Goal: Task Accomplishment & Management: Manage account settings

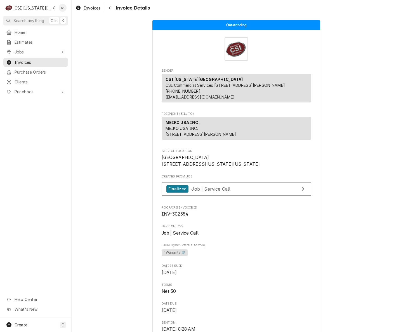
scroll to position [503, 0]
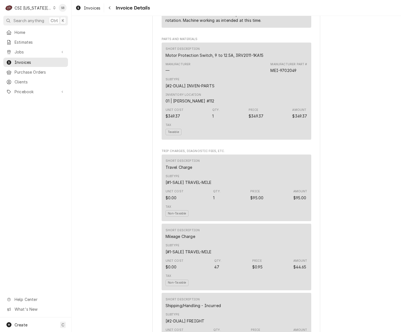
click at [235, 106] on div "Inventory Location 01 | ROBERT MENDON #112" at bounding box center [237, 98] width 142 height 15
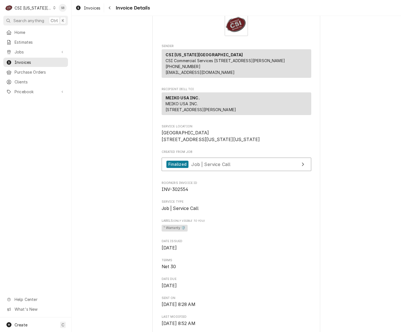
scroll to position [0, 0]
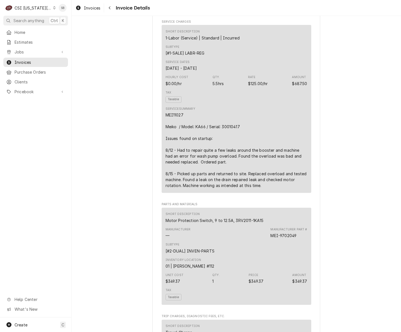
scroll to position [420, 0]
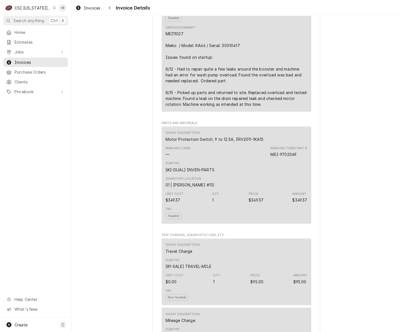
click at [300, 256] on div "Short Description Travel Charge" at bounding box center [237, 248] width 142 height 15
click at [369, 253] on div "Outstanding Sender CSI Kansas City CSI Commercial Services Inc1021 NE Jib Ct Un…" at bounding box center [236, 265] width 329 height 1338
click at [257, 256] on div "Short Description Travel Charge" at bounding box center [237, 248] width 142 height 15
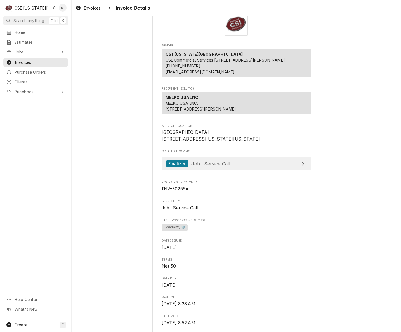
scroll to position [0, 0]
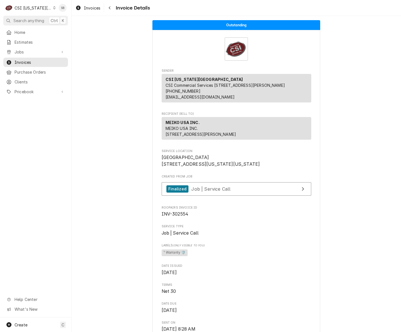
drag, startPoint x: 338, startPoint y: 103, endPoint x: 336, endPoint y: 107, distance: 4.5
click at [262, 257] on div "Labels (Only Visible to You) ¹ Warranty 🛡️" at bounding box center [237, 250] width 150 height 14
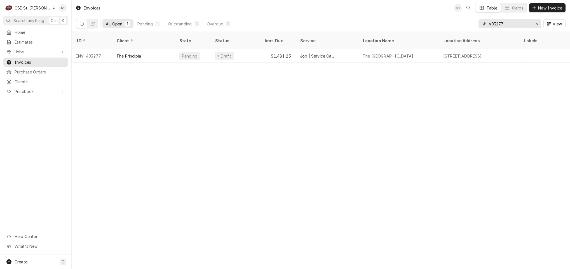
click at [492, 23] on input "403277" at bounding box center [509, 23] width 42 height 9
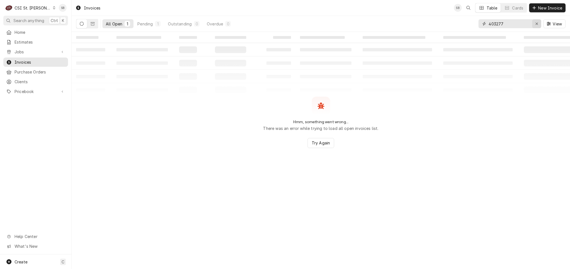
click at [536, 24] on icon "Erase input" at bounding box center [536, 24] width 3 height 4
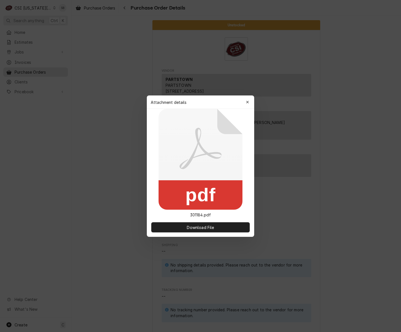
scroll to position [1699, 0]
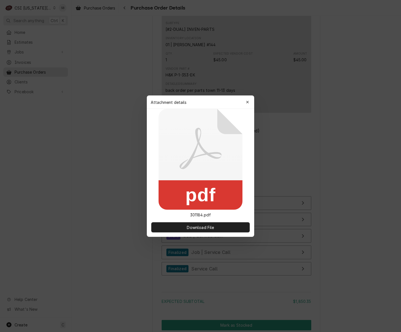
click at [378, 266] on div at bounding box center [200, 166] width 401 height 332
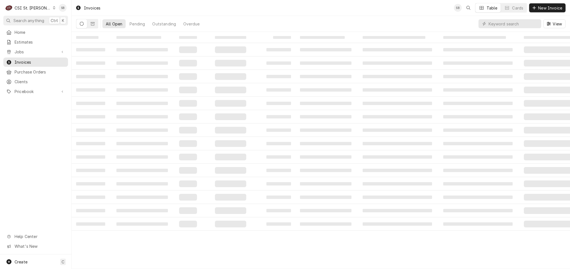
click at [503, 25] on input "Dynamic Content Wrapper" at bounding box center [513, 23] width 50 height 9
type input "403221"
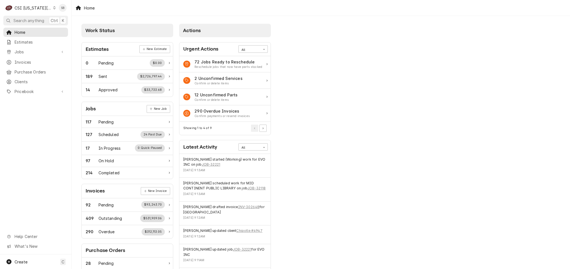
drag, startPoint x: 30, startPoint y: 10, endPoint x: 33, endPoint y: 11, distance: 3.3
click at [31, 9] on div "CSI Kansas City" at bounding box center [33, 8] width 37 height 6
click at [63, 29] on div "CSI St. [PERSON_NAME]" at bounding box center [96, 31] width 82 height 6
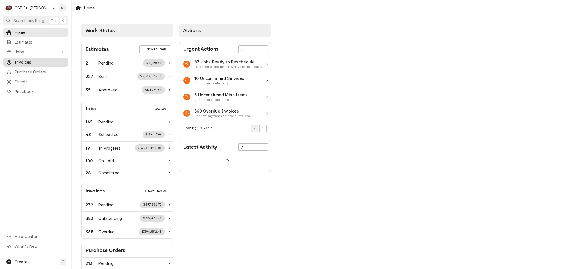
click at [34, 60] on span "Invoices" at bounding box center [40, 62] width 51 height 6
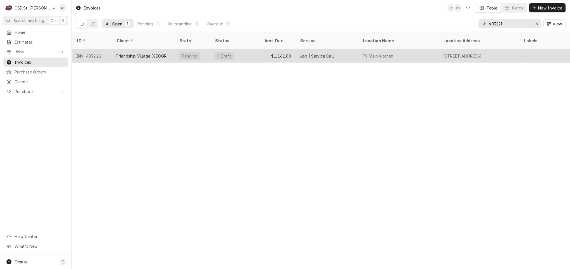
click at [128, 53] on div "Friendship Village [GEOGRAPHIC_DATA]" at bounding box center [143, 56] width 54 height 6
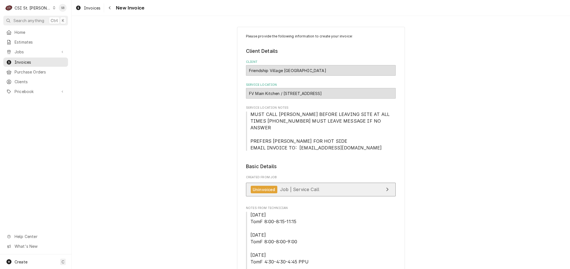
click at [315, 190] on link "Uninvoiced Job | Service Call" at bounding box center [321, 190] width 150 height 14
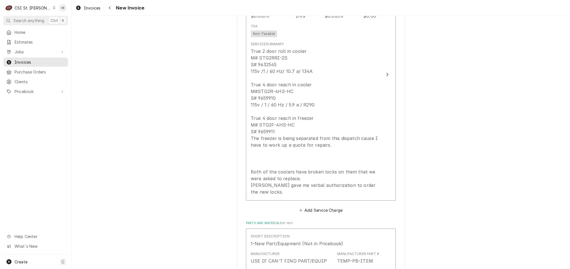
scroll to position [671, 0]
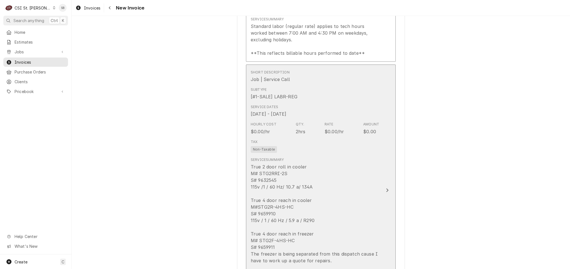
click at [296, 185] on div "True 2 door roll in cooler M# STG2RRI-2S S# 9632545 115v /1 / 60 Hz/ 10.7 a/ 13…" at bounding box center [315, 238] width 128 height 148
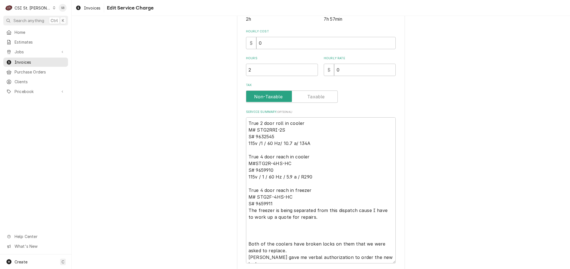
scroll to position [194, 0]
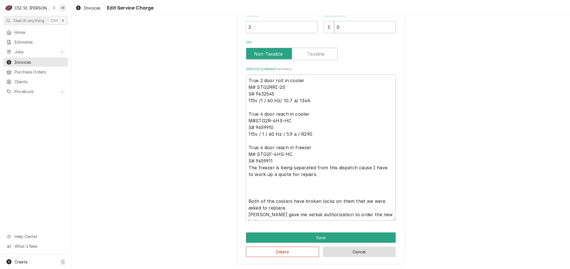
click at [338, 251] on button "Cancel" at bounding box center [359, 252] width 73 height 10
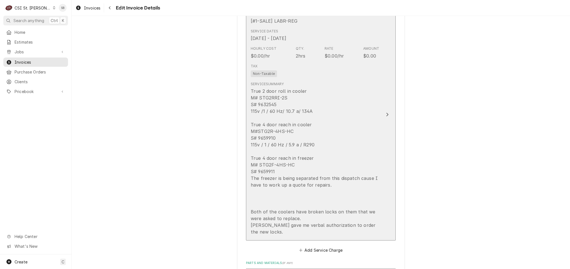
scroll to position [808, 0]
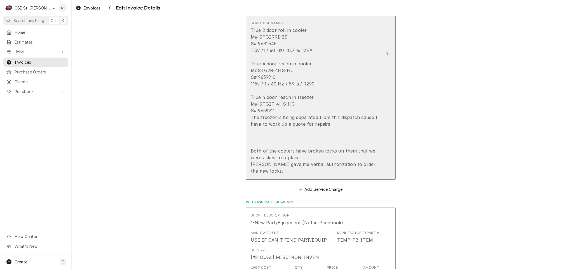
click at [251, 175] on div "True 2 door roll in cooler M# STG2RRI-2S S# 9632545 115v /1 / 60 Hz/ 10.7 a/ 13…" at bounding box center [315, 101] width 128 height 148
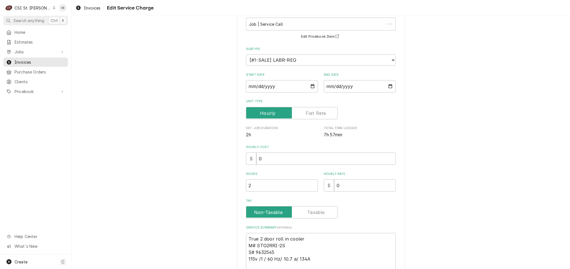
scroll to position [194, 0]
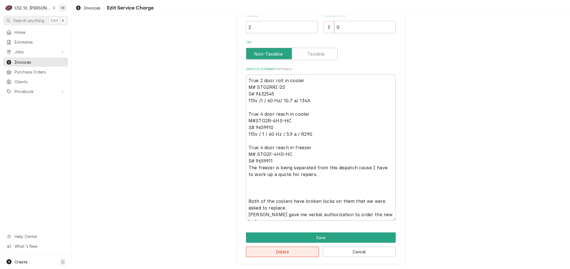
click at [267, 252] on button "Delete" at bounding box center [282, 252] width 73 height 10
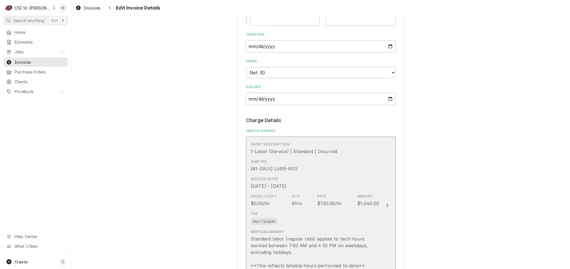
click at [275, 213] on div "Tax Non-Taxable" at bounding box center [315, 218] width 128 height 18
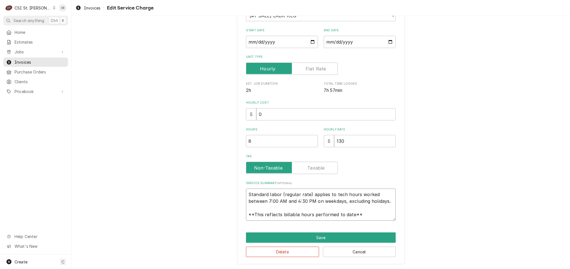
scroll to position [7, 0]
drag, startPoint x: 245, startPoint y: 193, endPoint x: 443, endPoint y: 253, distance: 207.0
click at [441, 252] on div "Use the fields below to edit this service charge Short Description 1-Labor (Ser…" at bounding box center [321, 105] width 498 height 327
type textarea "x"
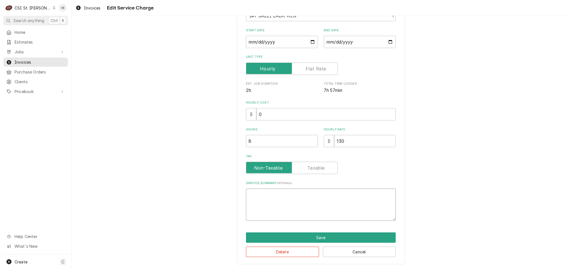
scroll to position [73, 0]
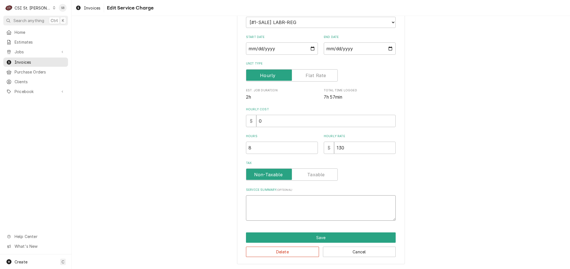
type textarea "x"
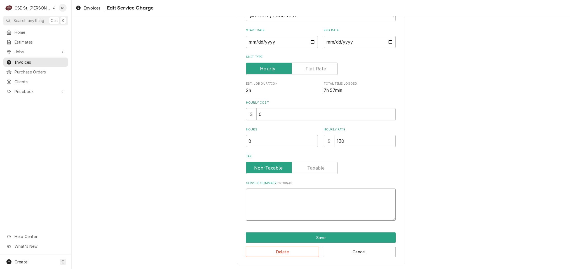
paste textarea "On 6/13, an on-site inspection was conducted for two units with malfunctioning …"
type textarea "x"
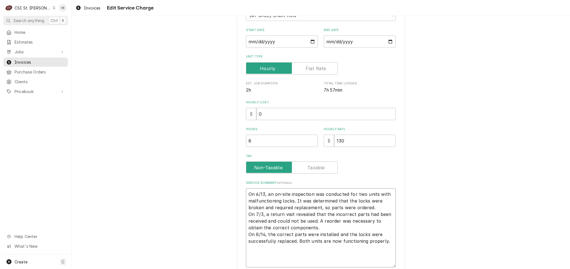
click at [265, 193] on textarea "On 6/13, an on-site inspection was conducted for two units with malfunctioning …" at bounding box center [321, 228] width 150 height 79
type textarea "On 6/13, an on-site inspection was conducted for two units with malfunctioning …"
type textarea "x"
type textarea "B On 6/13, an on-site inspection was conducted for two units with malfunctionin…"
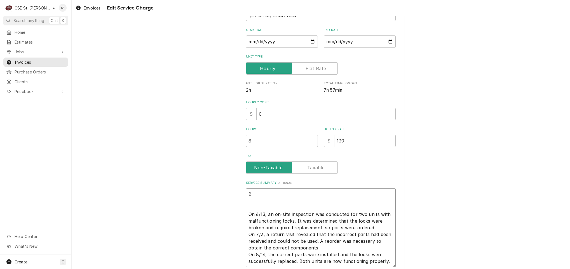
type textarea "x"
type textarea "Br On 6/13, an on-site inspection was conducted for two units with malfunctioni…"
type textarea "x"
type textarea "Bran On 6/13, an on-site inspection was conducted for two units with malfunctio…"
type textarea "x"
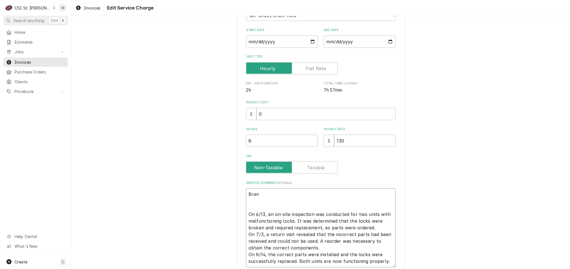
type textarea "Brand On 6/13, an on-site inspection was conducted for two units with malfuncti…"
type textarea "x"
type textarea "Brand: On 6/13, an on-site inspection was conducted for two units with malfunct…"
type textarea "x"
type textarea "Brand: On 6/13, an on-site inspection was conducted for two units with malfunct…"
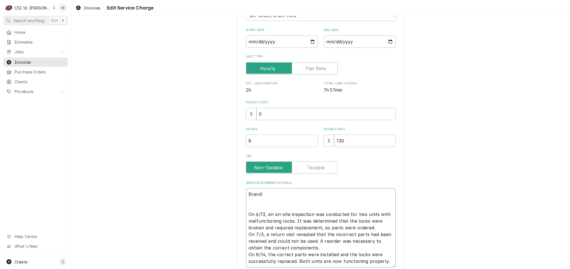
type textarea "x"
type textarea "Brand: T On 6/13, an on-site inspection was conducted for two units with malfun…"
type textarea "x"
type textarea "Brand: Tr On 6/13, an on-site inspection was conducted for two units with malfu…"
type textarea "x"
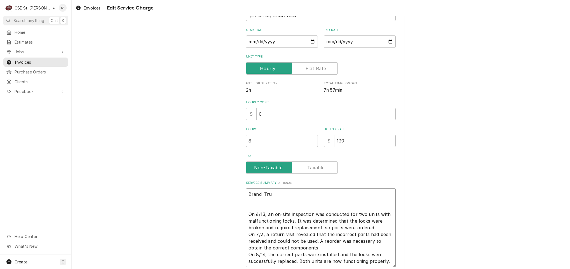
type textarea "Brand: True On 6/13, an on-site inspection was conducted for two units with mal…"
type textarea "x"
type textarea "Brand: True On 6/13, an on-site inspection was conducted for two units with mal…"
type textarea "x"
type textarea "Brand: True / On 6/13, an on-site inspection was conducted for two units with m…"
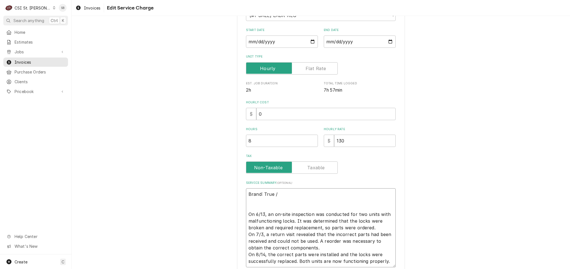
type textarea "x"
type textarea "Brand: True / On 6/13, an on-site inspection was conducted for two units with m…"
type textarea "x"
type textarea "Brand: True / M On 6/13, an on-site inspection was conducted for two units with…"
type textarea "x"
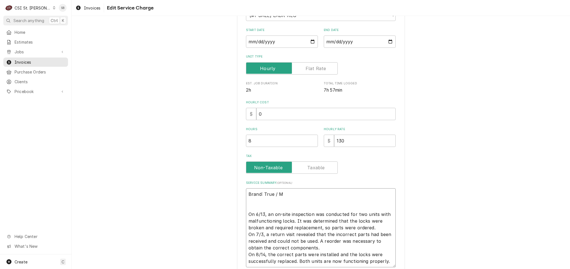
type textarea "Brand: True / Mo On 6/13, an on-site inspection was conducted for two units wit…"
type textarea "x"
type textarea "Brand: True / Mod On 6/13, an on-site inspection was conducted for two units wi…"
type textarea "x"
type textarea "Brand: True / Model On 6/13, an on-site inspection was conducted for two units …"
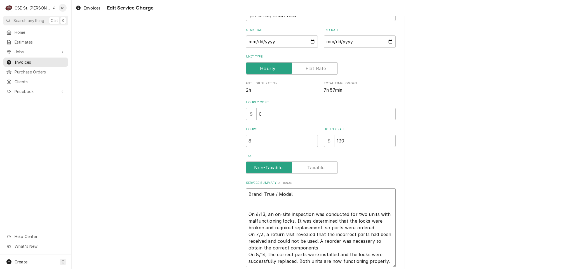
type textarea "x"
type textarea "Brand: True / Model: On 6/13, an on-site inspection was conducted for two units…"
paste textarea "STG2RRI-2S S# 9632545"
type textarea "x"
type textarea "Brand: True / Model: STG2RRI-2S S# 9632545 On 6/13, an on-site inspection was c…"
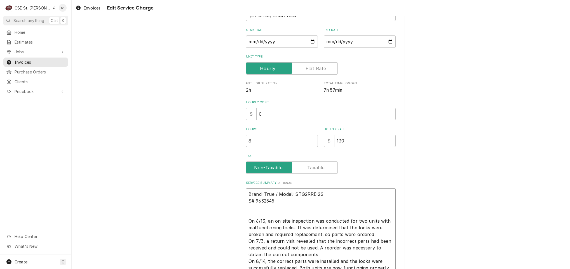
click at [250, 202] on textarea "Brand: True / Model: STG2RRI-2S S# 9632545 On 6/13, an on-site inspection was c…" at bounding box center [321, 232] width 150 height 86
drag, startPoint x: 253, startPoint y: 202, endPoint x: 372, endPoint y: 196, distance: 119.3
click at [372, 196] on textarea "Brand: True / Model: STG2RRI-2S S# 9632545 On 6/13, an on-site inspection was c…" at bounding box center [321, 232] width 150 height 86
type textarea "x"
type textarea "Brand: True / Model: STG2RRI-2S 9632545 On 6/13, an on-site inspection was cond…"
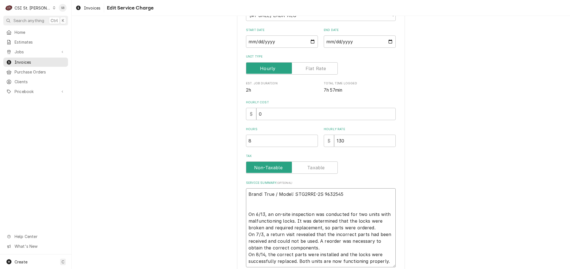
type textarea "x"
type textarea "Brand: True / Model: STG2RRI-2S /9632545 On 6/13, an on-site inspection was con…"
type textarea "x"
type textarea "Brand: True / Model: STG2RRI-2S / 9632545 On 6/13, an on-site inspection was co…"
type textarea "x"
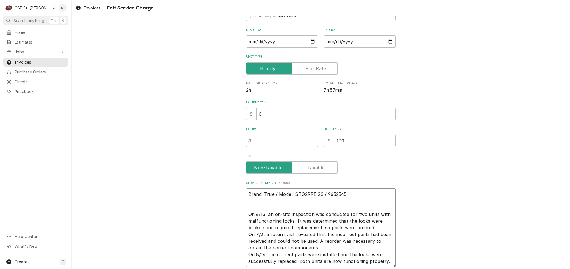
type textarea "Brand: True / Model: STG2RRI-2S / S9632545 On 6/13, an on-site inspection was c…"
type textarea "x"
type textarea "Brand: True / Model: STG2RRI-2S / Se9632545 On 6/13, an on-site inspection was …"
type textarea "x"
type textarea "Brand: True / Model: STG2RRI-2S / Ser9632545 On 6/13, an on-site inspection was…"
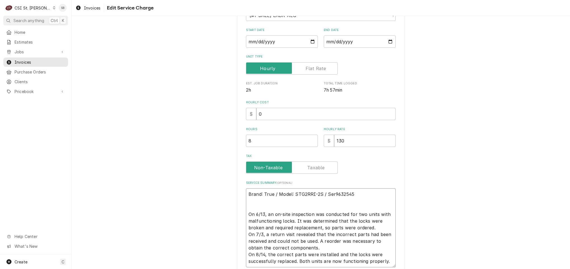
type textarea "x"
type textarea "Brand: True / Model: STG2RRI-2S / Seri9632545 On 6/13, an on-site inspection wa…"
type textarea "x"
type textarea "Brand: True / Model: STG2RRI-2S / Seria9632545 On 6/13, an on-site inspection w…"
type textarea "x"
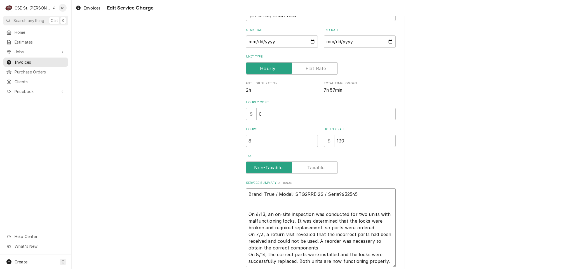
type textarea "Brand: True / Model: STG2RRI-2S / Serial9632545 On 6/13, an on-site inspection …"
type textarea "x"
type textarea "Brand: True / Model: STG2RRI-2S / Serial:9632545 On 6/13, an on-site inspection…"
type textarea "x"
type textarea "Brand: True / Model: STG2RRI-2S / Serial: 9632545 On 6/13, an on-site inspectio…"
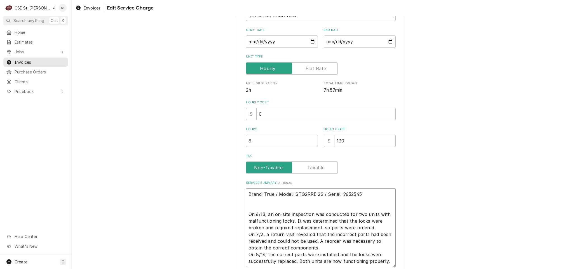
click at [259, 206] on textarea "Brand: True / Model: STG2RRI-2S / Serial: 9632545 On 6/13, an on-site inspectio…" at bounding box center [321, 228] width 150 height 79
click at [255, 199] on textarea "Brand: True / Model: STG2RRI-2S / Serial: 9632545 On 6/13, an on-site inspectio…" at bounding box center [321, 228] width 150 height 79
type textarea "x"
type textarea "Brand: True / Model: STG2RRI-2S / Serial: 9632545 B On 6/13, an on-site inspect…"
type textarea "x"
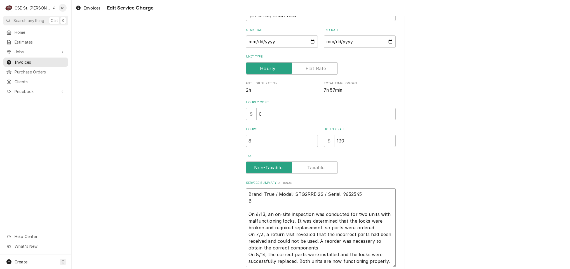
type textarea "Brand: True / Model: STG2RRI-2S / Serial: 9632545 Br On 6/13, an on-site inspec…"
type textarea "x"
type textarea "Brand: True / Model: STG2RRI-2S / Serial: 9632545 Bran On 6/13, an on-site insp…"
type textarea "x"
type textarea "Brand: True / Model: STG2RRI-2S / Serial: 9632545 Brand On 6/13, an on-site ins…"
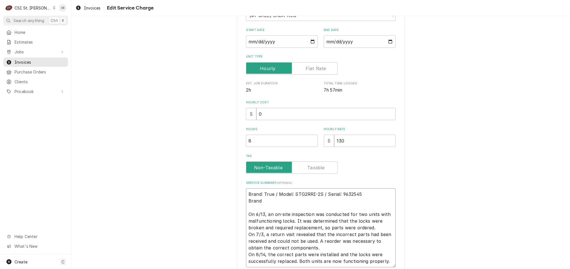
type textarea "x"
type textarea "Brand: True / Model: STG2RRI-2S / Serial: 9632545 Brand: On 6/13, an on-site in…"
type textarea "x"
type textarea "Brand: True / Model: STG2RRI-2S / Serial: 9632545 Brand: On 6/13, an on-site in…"
type textarea "x"
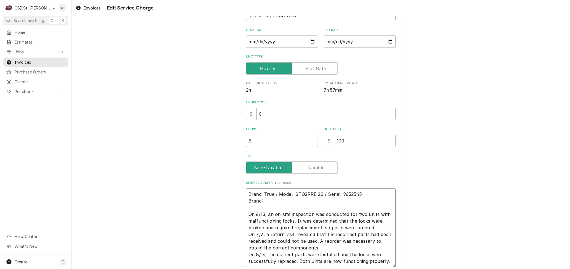
type textarea "Brand: True / Model: STG2RRI-2S / Serial: 9632545 Brand: T On 6/13, an on-site …"
type textarea "x"
type textarea "Brand: True / Model: STG2RRI-2S / Serial: 9632545 Brand: Tr On 6/13, an on-site…"
type textarea "x"
type textarea "Brand: True / Model: STG2RRI-2S / Serial: 9632545 Brand: Tru On 6/13, an on-sit…"
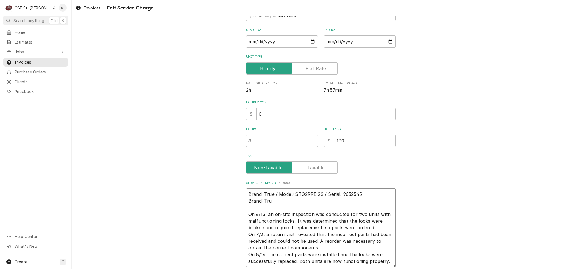
type textarea "x"
type textarea "Brand: True / Model: STG2RRI-2S / Serial: 9632545 Brand: True On 6/13, an on-si…"
type textarea "x"
type textarea "Brand: True / Model: STG2RRI-2S / Serial: 9632545 Brand: True On 6/13, an on-si…"
type textarea "x"
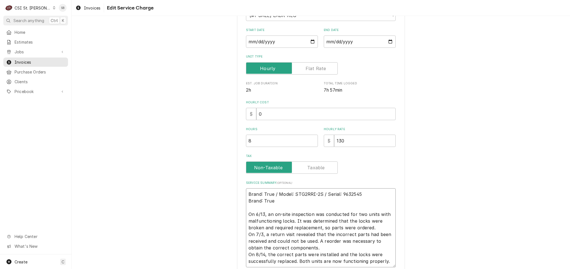
type textarea "Brand: True / Model: STG2RRI-2S / Serial: 9632545 Brand: True / On 6/13, an on-…"
type textarea "x"
type textarea "Brand: True / Model: STG2RRI-2S / Serial: 9632545 Brand: True / On 6/13, an on-…"
type textarea "x"
type textarea "Brand: True / Model: STG2RRI-2S / Serial: 9632545 Brand: True / M On 6/13, an o…"
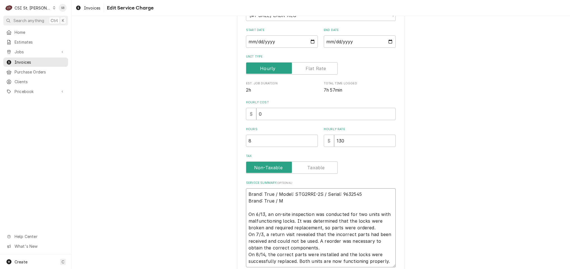
type textarea "x"
type textarea "Brand: True / Model: STG2RRI-2S / Serial: 9632545 Brand: True / Mo On 6/13, an …"
type textarea "x"
type textarea "Brand: True / Model: STG2RRI-2S / Serial: 9632545 Brand: True / Mod On 6/13, an…"
type textarea "x"
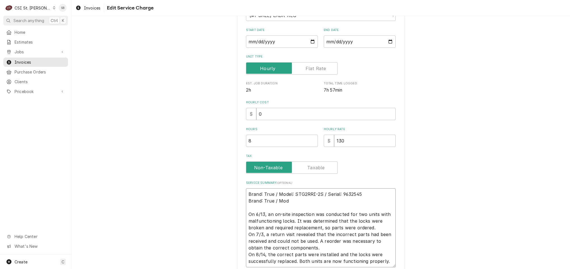
type textarea "Brand: True / Model: STG2RRI-2S / Serial: 9632545 Brand: True / Mode On 6/13, a…"
type textarea "x"
type textarea "Brand: True / Model: STG2RRI-2S / Serial: 9632545 Brand: True / Model On 6/13, …"
type textarea "x"
type textarea "Brand: True / Model: STG2RRI-2S / Serial: 9632545 Brand: True / Model: On 6/13,…"
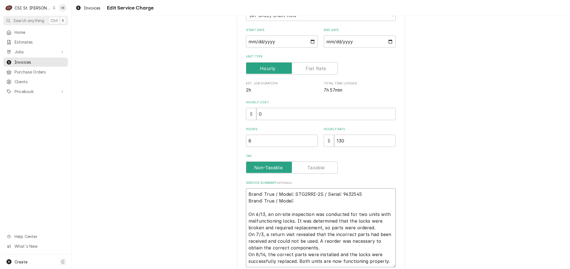
type textarea "x"
type textarea "Brand: True / Model: STG2RRI-2S / Serial: 9632545 Brand: True / Model: On 6/13,…"
paste textarea "STG2R-4HS-HC S# 9659910"
type textarea "x"
type textarea "Brand: True / Model: STG2RRI-2S / Serial: 9632545 Brand: True / Model: STG2R-4H…"
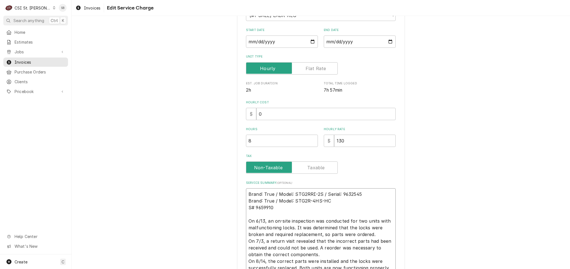
click at [336, 199] on textarea "Brand: True / Model: STG2RRI-2S / Serial: 9632545 Brand: True / Model: STG2R-4H…" at bounding box center [321, 232] width 150 height 86
type textarea "x"
type textarea "Brand: True / Model: STG2RRI-2S / Serial: 9632545 Brand: True / Model: STG2R-4H…"
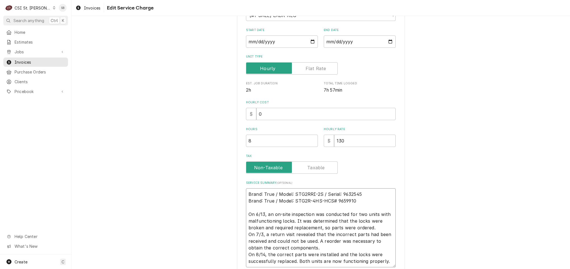
type textarea "x"
type textarea "Brand: True / Model: STG2RRI-2S / Serial: 9632545 Brand: True / Model: STG2R-4H…"
type textarea "x"
type textarea "Brand: True / Model: STG2RRI-2S / Serial: 9632545 Brand: True / Model: STG2R-4H…"
type textarea "x"
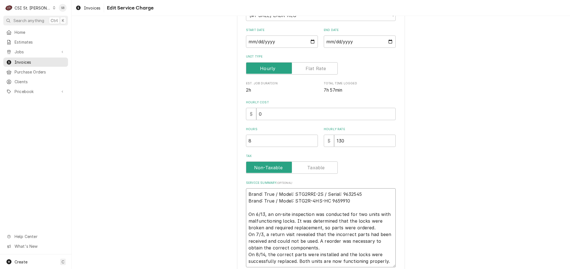
type textarea "Brand: True / Model: STG2RRI-2S / Serial: 9632545 Brand: True / Model: STG2R-4H…"
type textarea "x"
type textarea "Brand: True / Model: STG2RRI-2S / Serial: 9632545 Brand: True / Model: STG2R-4H…"
type textarea "x"
type textarea "Brand: True / Model: STG2RRI-2S / Serial: 9632545 Brand: True / Model: STG2R-4H…"
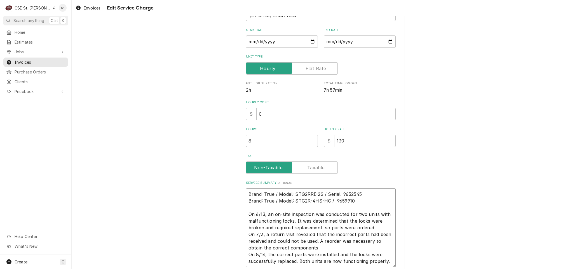
type textarea "x"
type textarea "Brand: True / Model: STG2RRI-2S / Serial: 9632545 Brand: True / Model: STG2R-4H…"
type textarea "x"
type textarea "Brand: True / Model: STG2RRI-2S / Serial: 9632545 Brand: True / Model: STG2R-4H…"
type textarea "x"
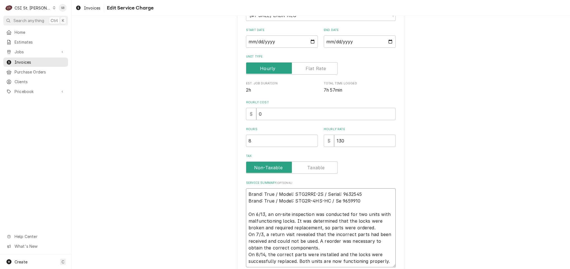
type textarea "Brand: True / Model: STG2RRI-2S / Serial: 9632545 Brand: True / Model: STG2R-4H…"
type textarea "x"
type textarea "Brand: True / Model: STG2RRI-2S / Serial: 9632545 Brand: True / Model: STG2R-4H…"
type textarea "x"
type textarea "Brand: True / Model: STG2RRI-2S / Serial: 9632545 Brand: True / Model: STG2R-4H…"
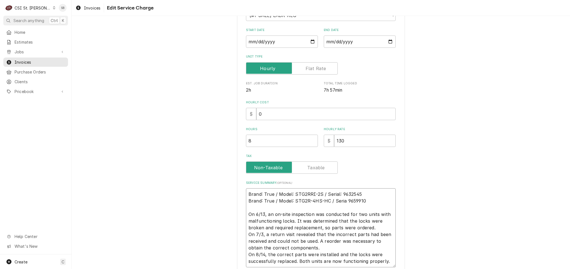
type textarea "x"
type textarea "Brand: True / Model: STG2RRI-2S / Serial: 9632545 Brand: True / Model: STG2R-4H…"
type textarea "x"
click at [339, 235] on textarea "Brand: True / Model: STG2RRI-2S / Serial: 9632545 Brand: True / Model: STG2R-4H…" at bounding box center [321, 228] width 150 height 79
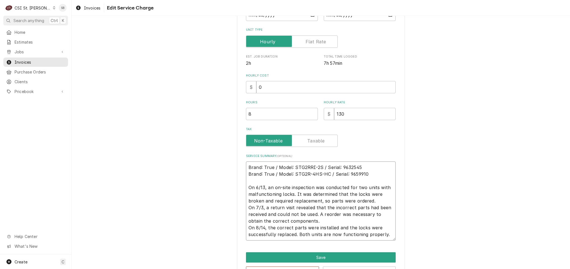
scroll to position [122, 0]
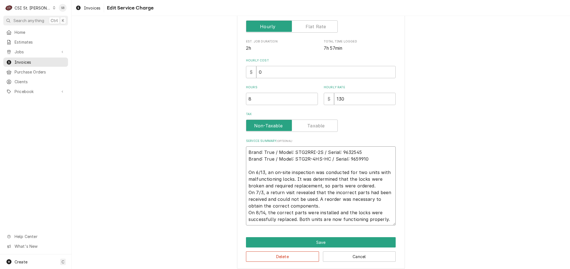
type textarea "Brand: True / Model: STG2RRI-2S / Serial: 9632545 Brand: True / Model: STG2R-4H…"
click at [205, 101] on div "Use the fields below to edit this service charge Short Description 1-Labor (Ser…" at bounding box center [321, 87] width 498 height 374
type textarea "x"
type input "5"
type textarea "x"
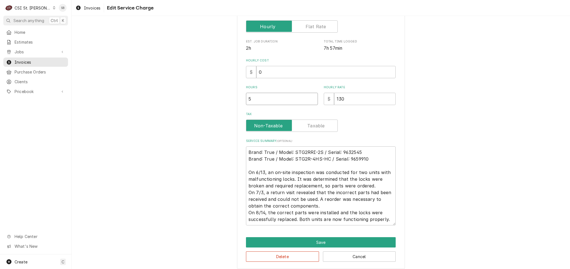
type input "5.7"
type textarea "x"
type input "5.75"
click at [270, 100] on input "5.75" at bounding box center [282, 99] width 72 height 12
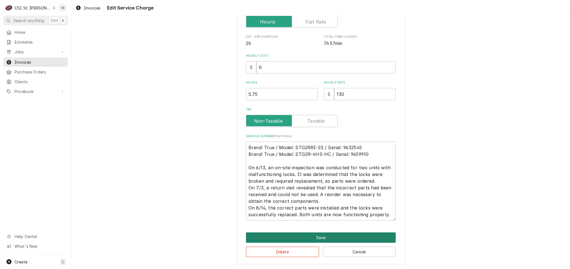
click at [279, 235] on button "Save" at bounding box center [321, 238] width 150 height 10
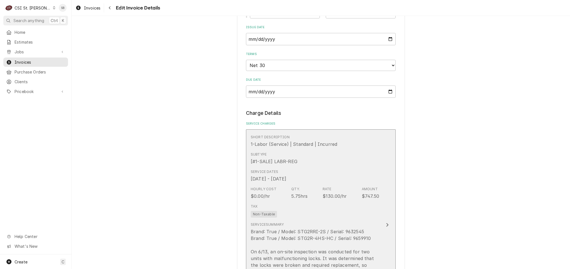
scroll to position [587, 0]
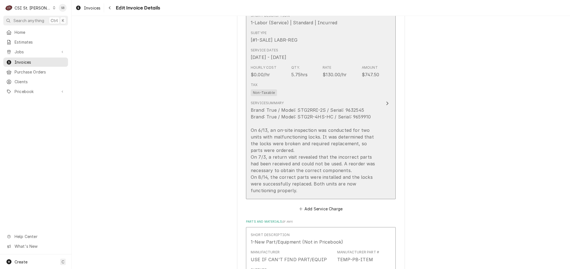
click at [281, 186] on div "Brand: True / Model: STG2RRI-2S / Serial: 9632545 Brand: True / Model: STG2R-4H…" at bounding box center [315, 150] width 128 height 87
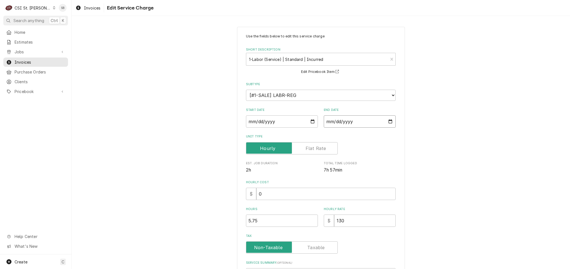
click at [387, 123] on input "2025-06-13" at bounding box center [360, 122] width 72 height 12
type textarea "x"
type input "2025-07-13"
type textarea "x"
type input "2025-08-13"
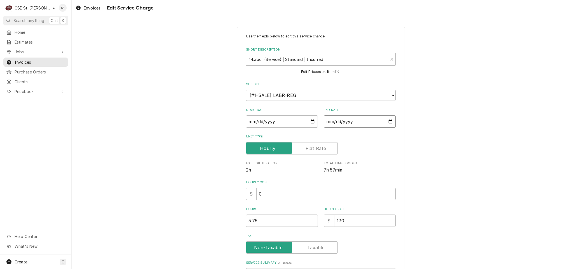
type textarea "x"
type input "2025-08-14"
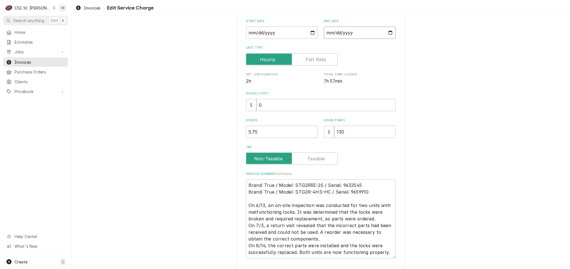
scroll to position [42, 0]
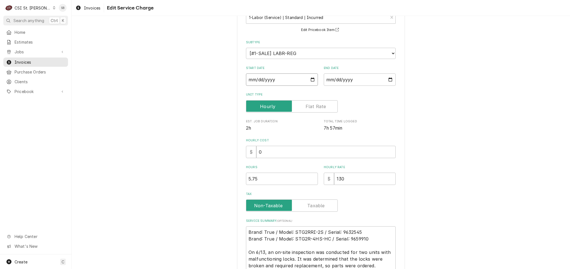
click at [310, 80] on input "2025-06-12" at bounding box center [282, 80] width 72 height 12
type textarea "x"
type input "2025-06-13"
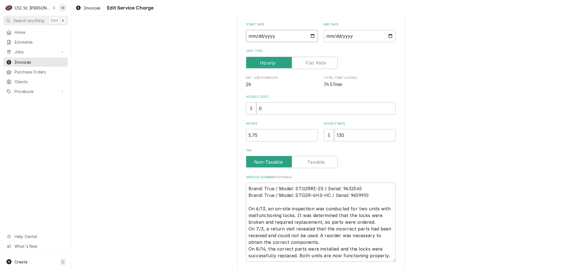
scroll to position [127, 0]
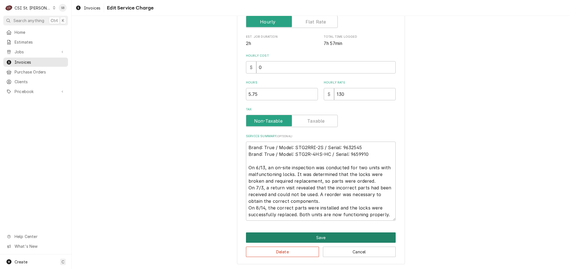
click at [278, 238] on button "Save" at bounding box center [321, 238] width 150 height 10
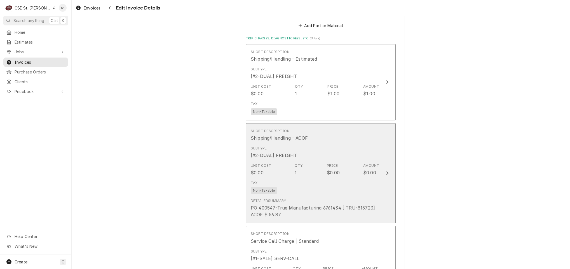
scroll to position [875, 0]
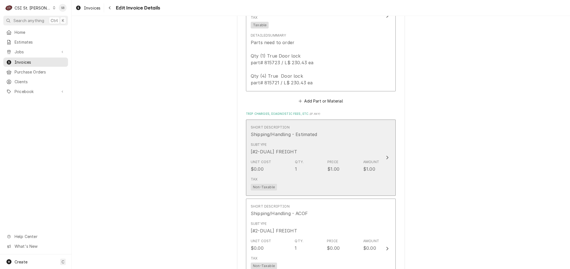
click at [292, 182] on div "Tax Non-Taxable" at bounding box center [315, 184] width 128 height 18
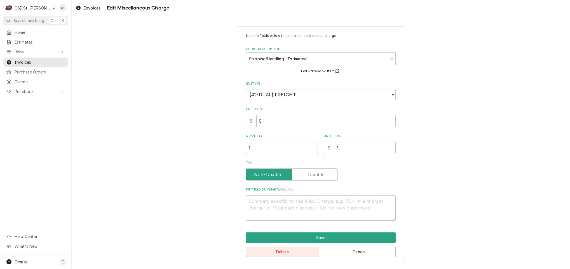
click at [280, 255] on button "Delete" at bounding box center [282, 252] width 73 height 10
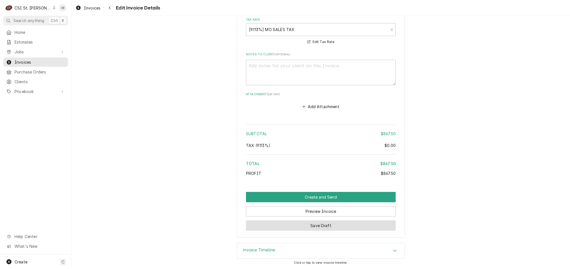
click at [277, 227] on button "Save Draft" at bounding box center [321, 226] width 150 height 10
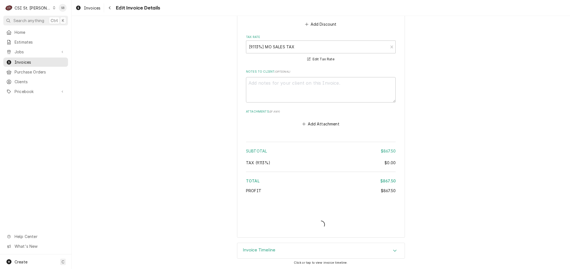
type textarea "x"
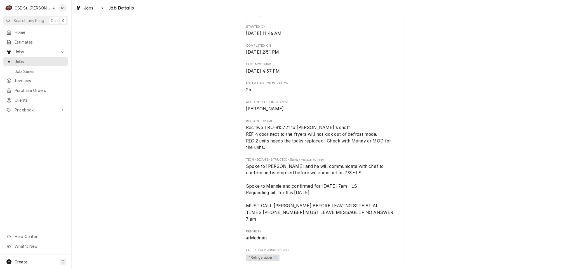
scroll to position [294, 0]
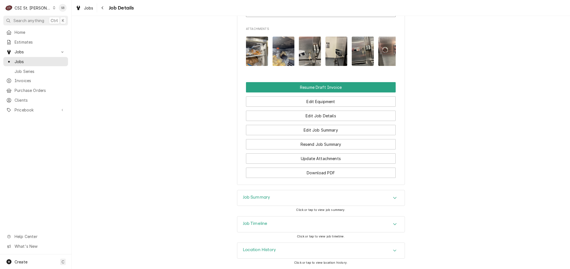
click at [258, 199] on h3 "Job Summary" at bounding box center [256, 197] width 27 height 5
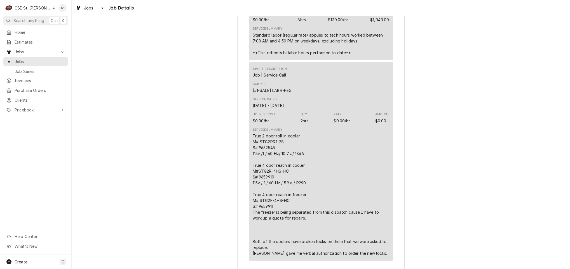
scroll to position [1122, 0]
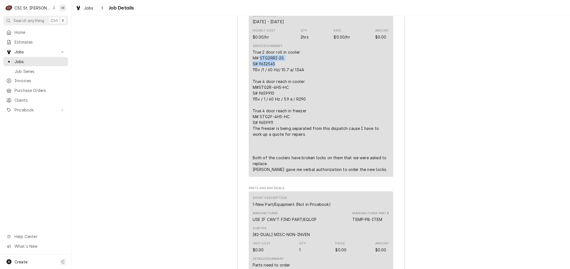
drag, startPoint x: 275, startPoint y: 86, endPoint x: 257, endPoint y: 81, distance: 18.6
click at [257, 81] on div "True 2 door roll in cooler M# STG2RRI-2S S# 9632545 115v /1 / 60 Hz/ 10.7 a/ 13…" at bounding box center [321, 110] width 136 height 123
copy div "STG2RRI-2S S# 9632545"
drag, startPoint x: 274, startPoint y: 116, endPoint x: 257, endPoint y: 109, distance: 18.3
click at [257, 109] on div "True 2 door roll in cooler M# STG2RRI-2S S# 9632545 115v /1 / 60 Hz/ 10.7 a/ 13…" at bounding box center [321, 110] width 136 height 123
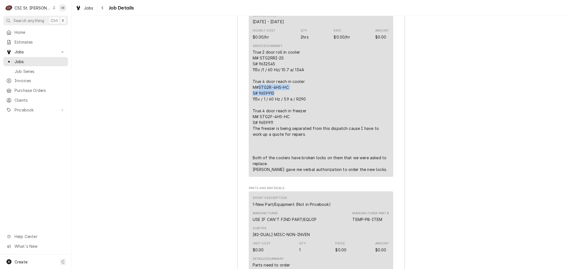
copy div "STG2R-4HS-HC S# 9659910"
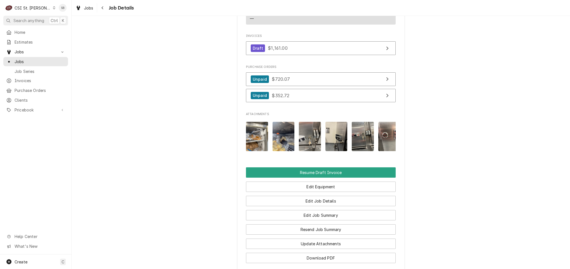
scroll to position [629, 0]
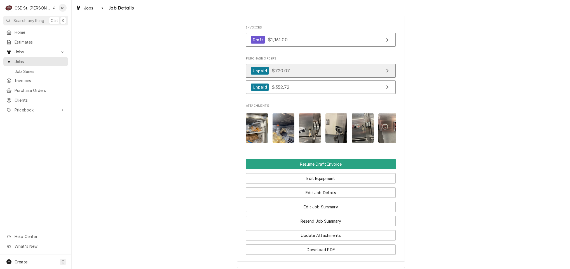
click at [276, 74] on span "$720.07" at bounding box center [281, 71] width 18 height 6
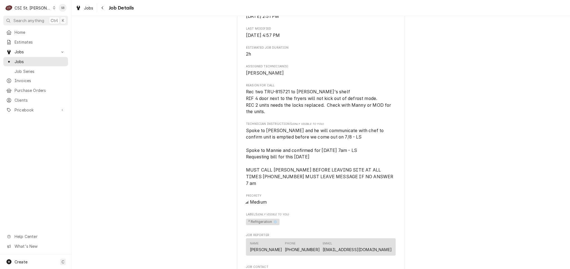
scroll to position [0, 0]
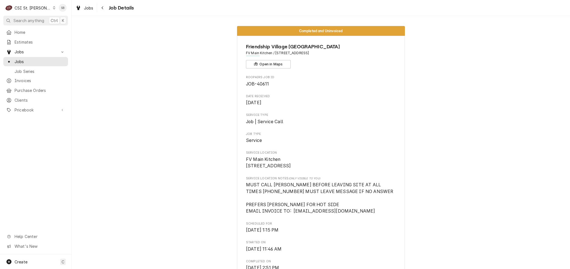
click at [260, 84] on span "JOB-40611" at bounding box center [257, 83] width 23 height 5
copy span "40611"
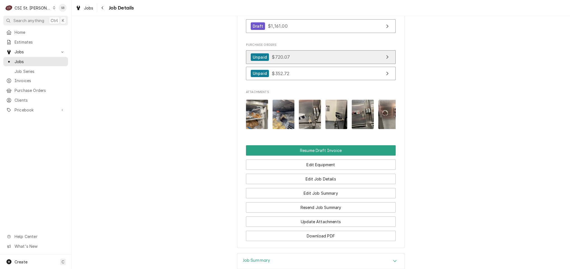
scroll to position [629, 0]
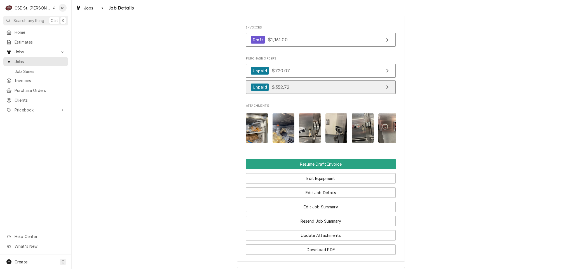
click at [280, 90] on span "$352.72" at bounding box center [281, 87] width 18 height 6
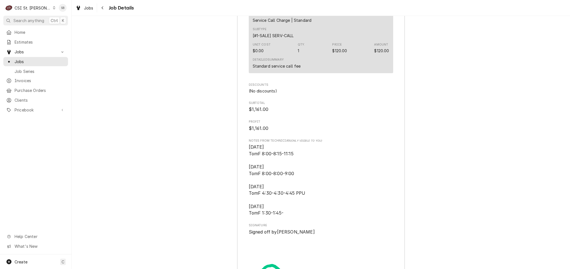
scroll to position [1747, 0]
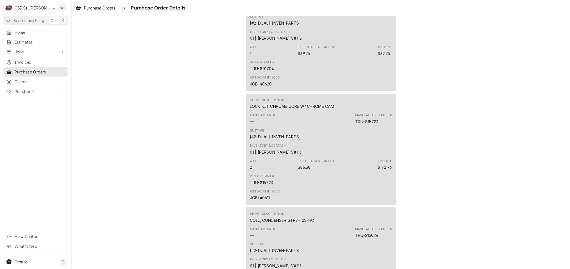
scroll to position [545, 0]
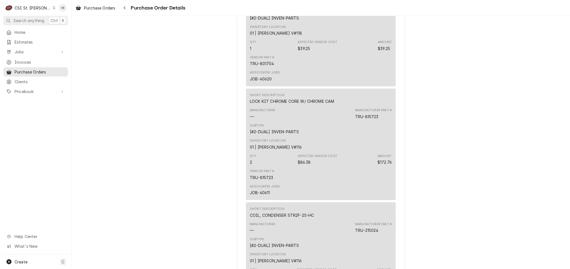
click at [291, 135] on div "Subtype [#2-DUAL] INVEN-PARTS" at bounding box center [274, 129] width 49 height 11
click at [223, 110] on div "Unpaid Vendor TRUE TRUE [STREET_ADDRESS] Bill To CSI St. Louis Account ID: 2370…" at bounding box center [321, 52] width 498 height 1163
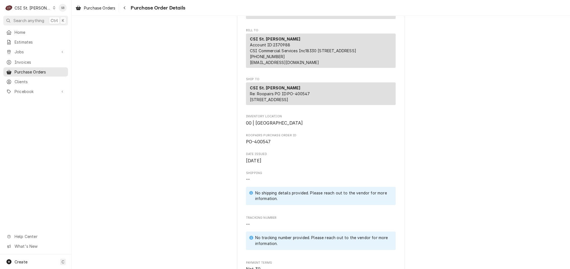
scroll to position [0, 0]
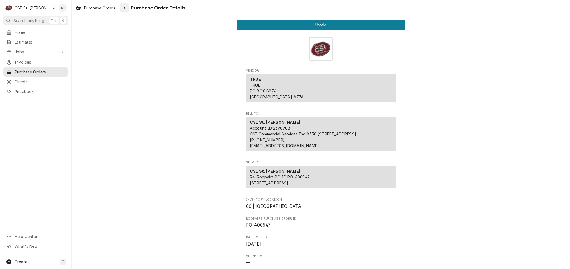
click at [127, 8] on div "Navigate back" at bounding box center [125, 8] width 6 height 6
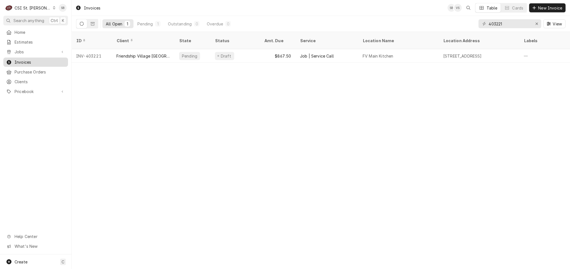
click at [36, 60] on span "Invoices" at bounding box center [40, 62] width 51 height 6
click at [494, 24] on input "403221" at bounding box center [509, 23] width 42 height 9
drag, startPoint x: 20, startPoint y: 50, endPoint x: 22, endPoint y: 52, distance: 3.1
click at [20, 50] on span "Jobs" at bounding box center [36, 52] width 42 height 6
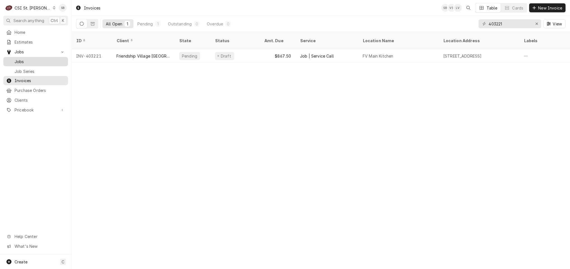
click at [23, 62] on span "Jobs" at bounding box center [40, 62] width 51 height 6
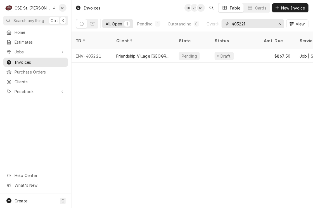
click at [34, 10] on div "CSI St. [PERSON_NAME]" at bounding box center [33, 8] width 36 height 6
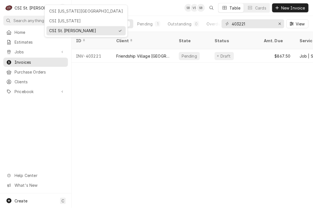
click at [49, 10] on div "CSI [US_STATE][GEOGRAPHIC_DATA]" at bounding box center [86, 11] width 77 height 7
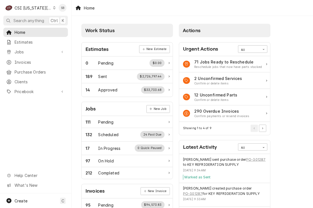
click at [303, 187] on div "Work Status Estimates New Estimate 0 Pending $0.00 189 Sent $2,726,797.44 14 Ap…" at bounding box center [193, 173] width 242 height 315
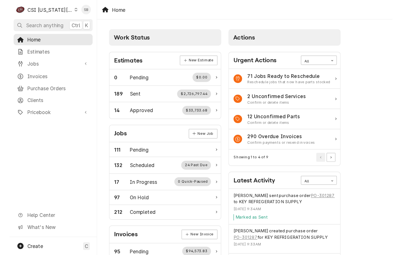
scroll to position [17, 0]
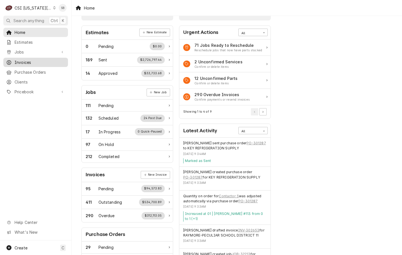
click at [24, 62] on span "Invoices" at bounding box center [40, 62] width 51 height 6
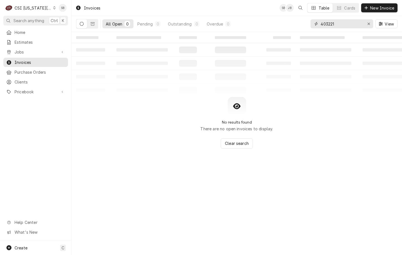
click at [331, 24] on input "403221" at bounding box center [342, 23] width 42 height 9
click at [330, 24] on input "403221" at bounding box center [342, 23] width 42 height 9
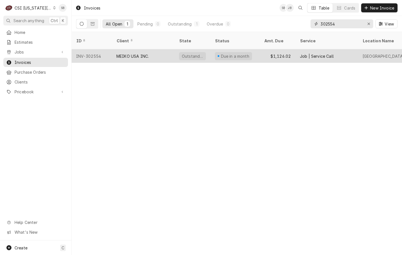
type input "302554"
click at [125, 53] on div "MEIKO USA INC." at bounding box center [132, 56] width 32 height 6
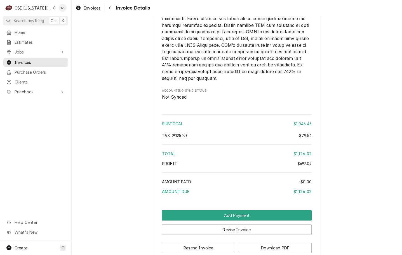
scroll to position [1133, 0]
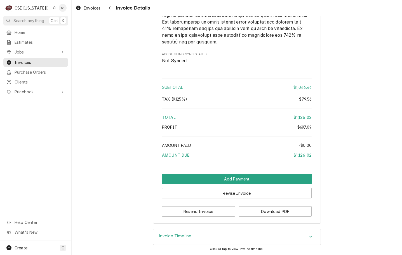
drag, startPoint x: 295, startPoint y: 110, endPoint x: 310, endPoint y: 113, distance: 15.1
drag, startPoint x: 310, startPoint y: 113, endPoint x: 303, endPoint y: 110, distance: 7.0
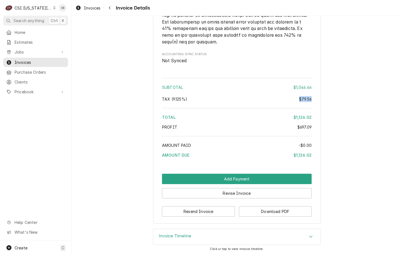
copy div "$79.56"
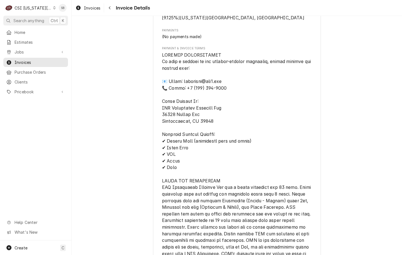
scroll to position [797, 0]
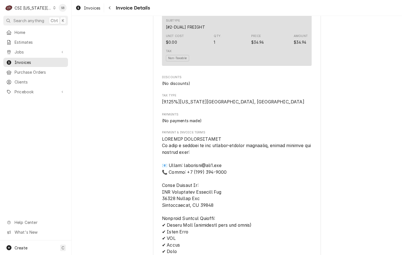
drag, startPoint x: 21, startPoint y: 9, endPoint x: 27, endPoint y: 16, distance: 9.0
click at [21, 9] on div "CSI [US_STATE][GEOGRAPHIC_DATA]" at bounding box center [33, 8] width 37 height 6
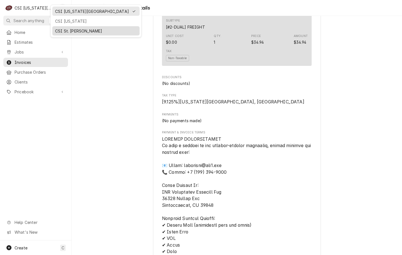
click at [71, 30] on div "CSI St. [PERSON_NAME]" at bounding box center [96, 31] width 82 height 6
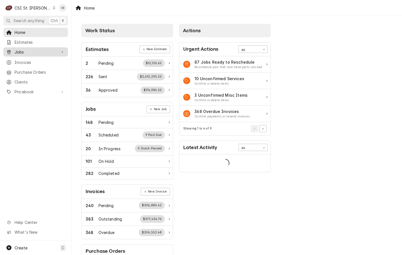
click at [18, 51] on span "Jobs" at bounding box center [36, 52] width 42 height 6
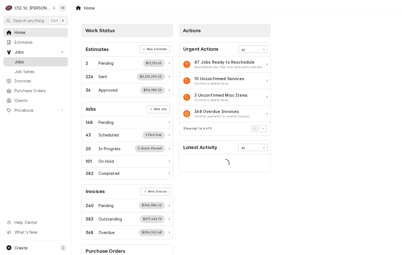
click at [42, 61] on span "Jobs" at bounding box center [40, 62] width 51 height 6
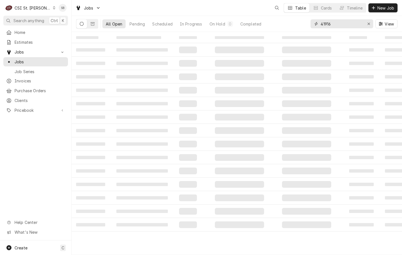
click at [327, 23] on input "41916" at bounding box center [342, 23] width 42 height 9
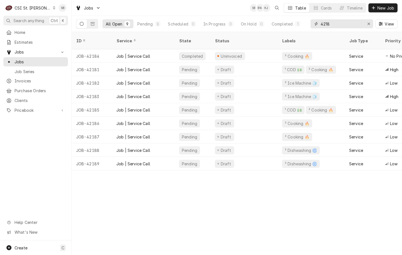
drag, startPoint x: 328, startPoint y: 21, endPoint x: 335, endPoint y: 23, distance: 7.0
click at [328, 21] on input "4218" at bounding box center [342, 23] width 42 height 9
click at [333, 26] on input "4218" at bounding box center [342, 23] width 42 height 9
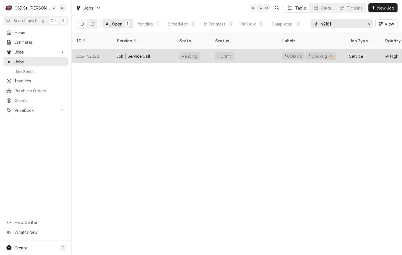
type input "42181"
click at [128, 53] on div "Job | Service Call" at bounding box center [133, 56] width 34 height 6
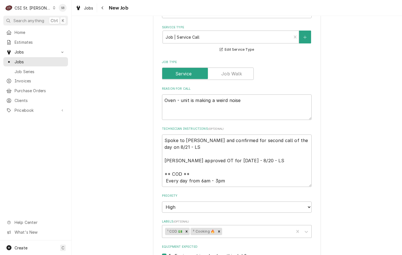
scroll to position [420, 0]
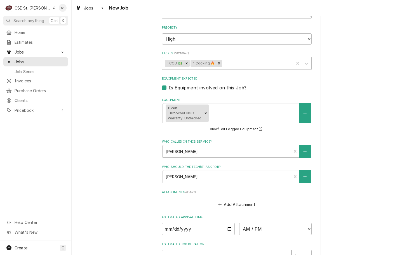
click at [180, 146] on div "Who called in this service?" at bounding box center [227, 151] width 123 height 10
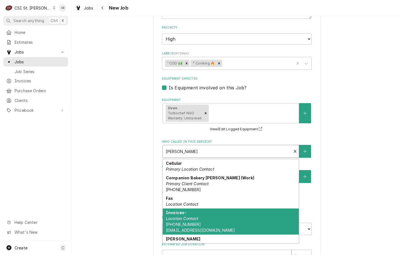
scroll to position [32, 0]
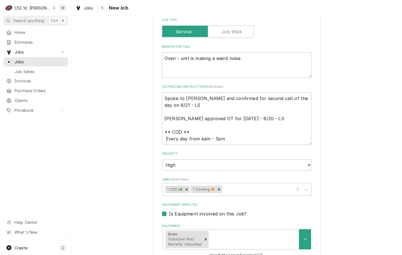
scroll to position [210, 0]
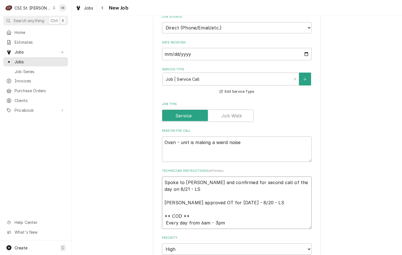
click at [205, 176] on textarea "Spoke to [PERSON_NAME] and confirmed for second call of the day on 8/21 - LS [P…" at bounding box center [237, 202] width 150 height 52
type textarea "x"
type textarea "Spoke to [PERSON_NAME] and confirmed for second call of the day on 8/21 - LS [P…"
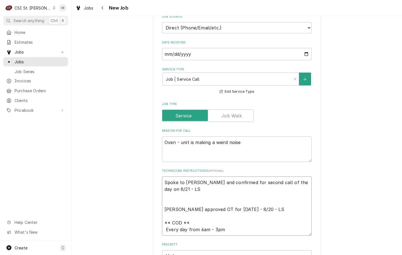
type textarea "x"
type textarea "Spoke to [PERSON_NAME] and confirmed for second call of the day on 8/21 - LS 8 …"
type textarea "x"
type textarea "Spoke to [PERSON_NAME] and confirmed for second call of the day on 8/21 - LS 8/…"
type textarea "x"
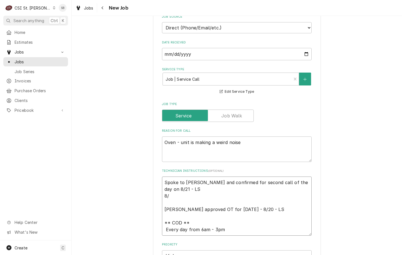
type textarea "Spoke to [PERSON_NAME] and confirmed for second call of the day on 8/21 - LS 8/…"
type textarea "x"
type textarea "Spoke to Ron and confirmed for second call of the day on 8/21 - LS 8/21 Ron Par…"
type textarea "x"
type textarea "Spoke to Ron and confirmed for second call of the day on 8/21 - LS 8/21 S Ron P…"
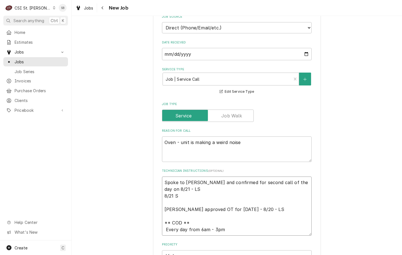
type textarea "x"
type textarea "Spoke to Ron and confirmed for second call of the day on 8/21 - LS 8/21 SB Ron …"
type textarea "x"
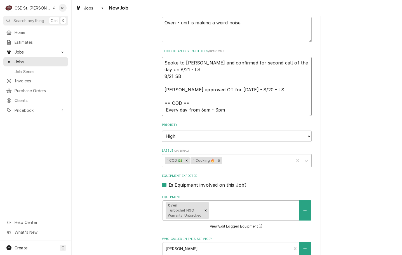
scroll to position [510, 0]
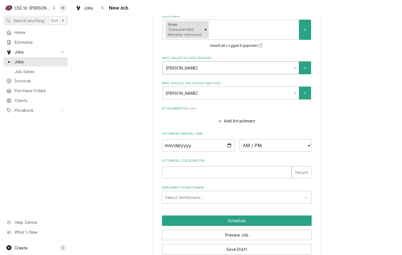
type textarea "Spoke to Ron and confirmed for second call of the day on 8/21 - LS 8/21 SB Ron …"
click at [194, 63] on div "Who called in this service?" at bounding box center [227, 68] width 123 height 10
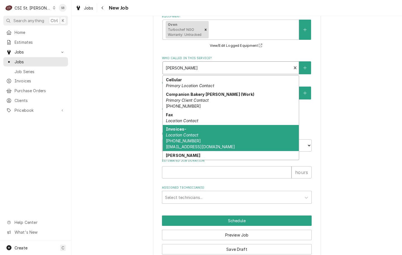
scroll to position [32, 0]
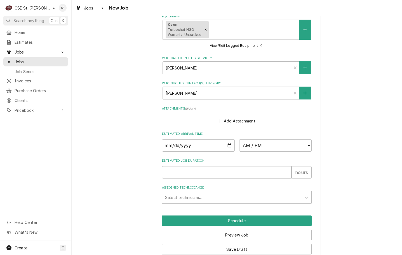
drag, startPoint x: 97, startPoint y: 106, endPoint x: 166, endPoint y: 101, distance: 69.0
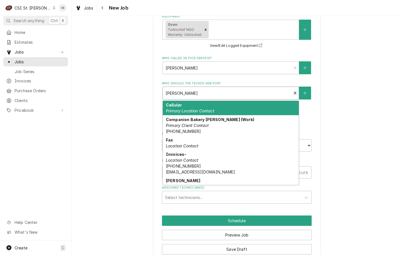
click at [181, 88] on div "Who should the tech(s) ask for?" at bounding box center [227, 93] width 123 height 10
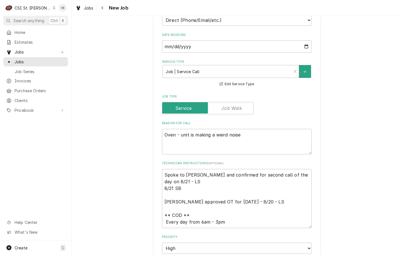
scroll to position [258, 0]
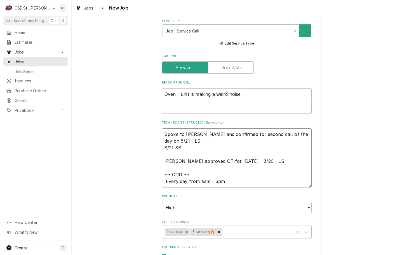
click at [191, 136] on textarea "Spoke to Ron and confirmed for second call of the day on 8/21 - LS 8/21 SB Ron …" at bounding box center [237, 157] width 150 height 59
type textarea "x"
type textarea "Spoke to Ron and confirmed for second call of the day on 8/21 - LS 8/21 SB o Ro…"
type textarea "x"
type textarea "Spoke to Ron and confirmed for second call of the day on 8/21 - LS 8/21 SB ok R…"
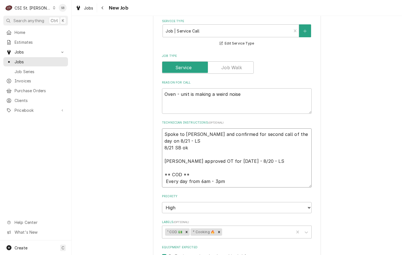
type textarea "x"
type textarea "Spoke to Ron and confirmed for second call of the day on 8/21 - LS 8/21 SB ok R…"
type textarea "x"
type textarea "Spoke to Ron and confirmed for second call of the day on 8/21 - LS 8/21 SB ok t…"
type textarea "x"
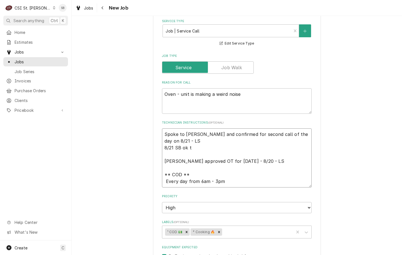
type textarea "Spoke to Ron and confirmed for second call of the day on 8/21 - LS 8/21 SB ok t…"
type textarea "x"
type textarea "Spoke to Ron and confirmed for second call of the day on 8/21 - LS 8/21 SB ok t…"
type textarea "x"
type textarea "Spoke to Ron and confirmed for second call of the day on 8/21 - LS 8/21 SB ok t…"
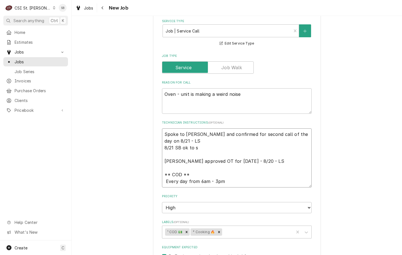
type textarea "x"
type textarea "Spoke to Ron and confirmed for second call of the day on 8/21 - LS 8/21 SB ok t…"
type textarea "x"
type textarea "Spoke to Ron and confirmed for second call of the day on 8/21 - LS 8/21 SB ok t…"
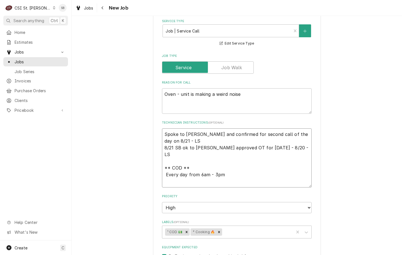
type textarea "x"
type textarea "Spoke to Ron and confirmed for second call of the day on 8/21 - LS 8/21 SB ok t…"
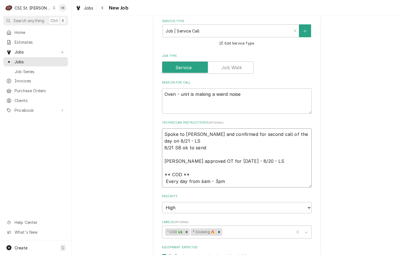
type textarea "x"
type textarea "Spoke to Ron and confirmed for second call of the day on 8/21 - LS 8/21 SB ok t…"
type textarea "x"
type textarea "Spoke to Ron and confirmed for second call of the day on 8/21 - LS 8/21 SB ok t…"
type textarea "x"
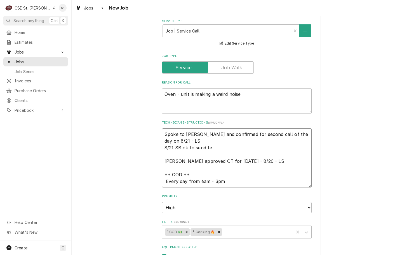
type textarea "Spoke to Ron and confirmed for second call of the day on 8/21 - LS 8/21 SB ok t…"
type textarea "x"
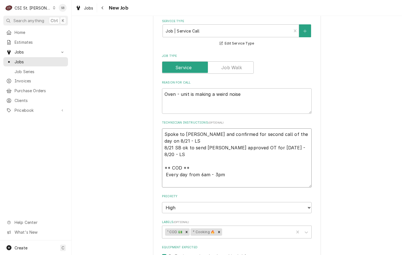
type textarea "Spoke to Ron and confirmed for second call of the day on 8/21 - LS 8/21 SB ok t…"
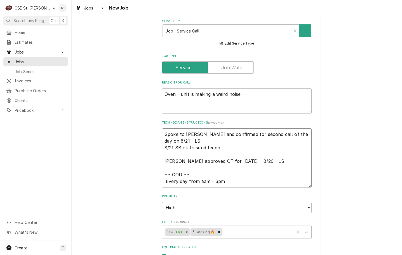
type textarea "x"
type textarea "Spoke to Ron and confirmed for second call of the day on 8/21 - LS 8/21 SB ok t…"
type textarea "x"
type textarea "Spoke to Ron and confirmed for second call of the day on 8/21 - LS 8/21 SB ok t…"
type textarea "x"
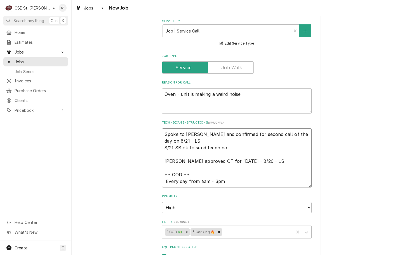
type textarea "Spoke to Ron and confirmed for second call of the day on 8/21 - LS 8/21 SB ok t…"
type textarea "x"
type textarea "Spoke to Ron and confirmed for second call of the day on 8/21 - LS 8/21 SB ok t…"
type textarea "x"
type textarea "Spoke to Ron and confirmed for second call of the day on 8/21 - LS 8/21 SB ok t…"
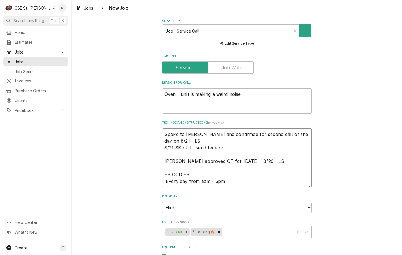
type textarea "x"
type textarea "Spoke to Ron and confirmed for second call of the day on 8/21 - LS 8/21 SB ok t…"
type textarea "x"
type textarea "Spoke to Ron and confirmed for second call of the day on 8/21 - LS 8/21 SB ok t…"
type textarea "x"
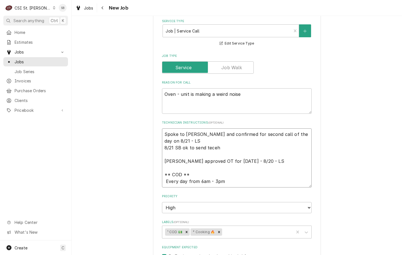
type textarea "Spoke to Ron and confirmed for second call of the day on 8/21 - LS 8/21 SB ok t…"
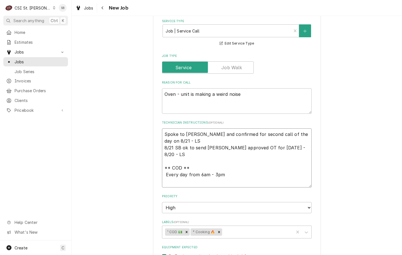
type textarea "x"
type textarea "Spoke to Ron and confirmed for second call of the day on 8/21 - LS 8/21 SB ok t…"
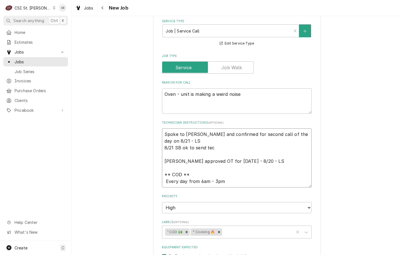
type textarea "x"
type textarea "Spoke to Ron and confirmed for second call of the day on 8/21 - LS 8/21 SB ok t…"
type textarea "x"
type textarea "Spoke to Ron and confirmed for second call of the day on 8/21 - LS 8/21 SB ok t…"
type textarea "x"
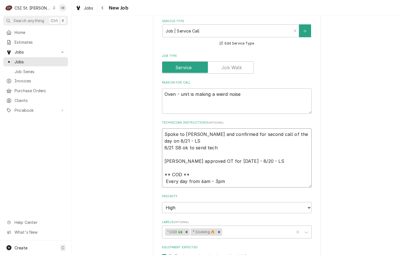
type textarea "Spoke to Ron and confirmed for second call of the day on 8/21 - LS 8/21 SB ok t…"
type textarea "x"
type textarea "Spoke to Ron and confirmed for second call of the day on 8/21 - LS 8/21 SB ok t…"
type textarea "x"
type textarea "Spoke to Ron and confirmed for second call of the day on 8/21 - LS 8/21 SB ok t…"
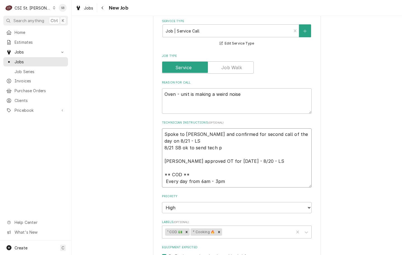
type textarea "x"
type textarea "Spoke to Ron and confirmed for second call of the day on 8/21 - LS 8/21 SB ok t…"
type textarea "x"
type textarea "Spoke to Ron and confirmed for second call of the day on 8/21 - LS 8/21 SB ok t…"
type textarea "x"
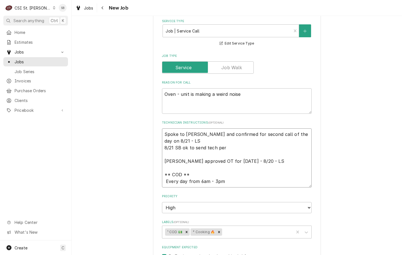
type textarea "Spoke to Ron and confirmed for second call of the day on 8/21 - LS 8/21 SB ok t…"
type textarea "x"
type textarea "Spoke to Ron and confirmed for second call of the day on 8/21 - LS 8/21 SB ok t…"
type textarea "x"
type textarea "Spoke to Ron and confirmed for second call of the day on 8/21 - LS 8/21 SB ok t…"
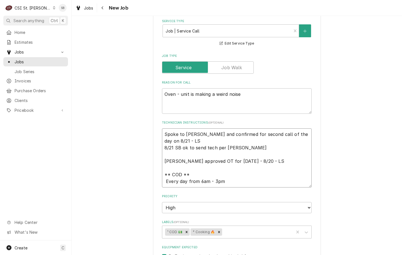
type textarea "x"
type textarea "Spoke to Ron and confirmed for second call of the day on 8/21 - LS 8/21 SB ok t…"
type textarea "x"
type textarea "Spoke to Ron and confirmed for second call of the day on 8/21 - LS 8/21 SB ok t…"
type textarea "x"
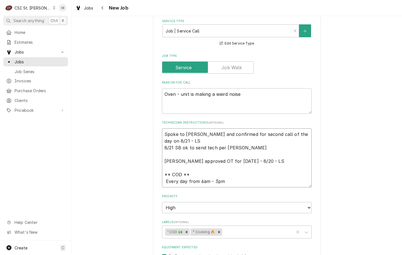
type textarea "Spoke to Ron and confirmed for second call of the day on 8/21 - LS 8/21 SB ok t…"
type textarea "x"
type textarea "Spoke to Ron and confirmed for second call of the day on 8/21 - LS 8/21 SB ok t…"
type textarea "x"
type textarea "Spoke to Ron and confirmed for second call of the day on 8/21 - LS 8/21 SB ok t…"
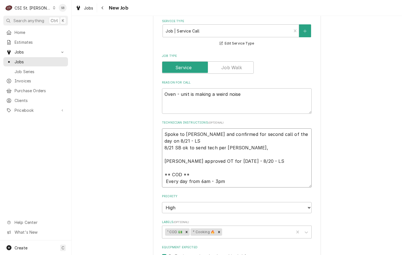
type textarea "x"
type textarea "Spoke to Ron and confirmed for second call of the day on 8/21 - LS 8/21 SB ok t…"
type textarea "x"
type textarea "Spoke to Ron and confirmed for second call of the day on 8/21 - LS 8/21 SB ok t…"
type textarea "x"
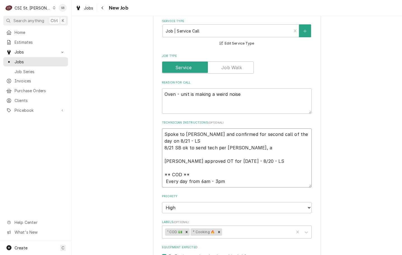
type textarea "Spoke to Ron and confirmed for second call of the day on 8/21 - LS 8/21 SB ok t…"
type textarea "x"
type textarea "Spoke to Ron and confirmed for second call of the day on 8/21 - LS 8/21 SB ok t…"
type textarea "x"
type textarea "Spoke to Ron and confirmed for second call of the day on 8/21 - LS 8/21 SB ok t…"
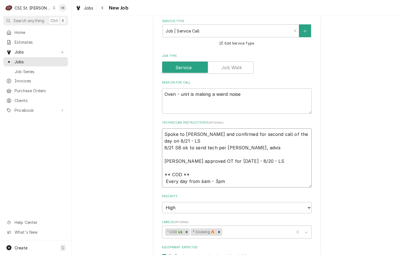
type textarea "x"
type textarea "Spoke to Ron and confirmed for second call of the day on 8/21 - LS 8/21 SB ok t…"
type textarea "x"
type textarea "Spoke to Ron and confirmed for second call of the day on 8/21 - LS 8/21 SB ok t…"
type textarea "x"
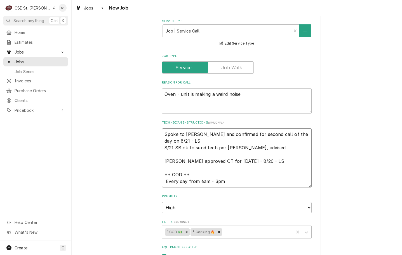
type textarea "Spoke to Ron and confirmed for second call of the day on 8/21 - LS 8/21 SB ok t…"
type textarea "x"
type textarea "Spoke to Ron and confirmed for second call of the day on 8/21 - LS 8/21 SB ok t…"
type textarea "x"
type textarea "Spoke to Ron and confirmed for second call of the day on 8/21 - LS 8/21 SB ok t…"
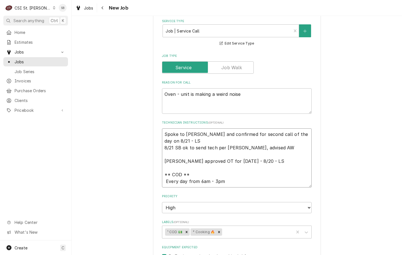
type textarea "x"
click at [176, 128] on textarea "Spoke to Ron and confirmed for second call of the day on 8/21 - LS 8/21 SB ok t…" at bounding box center [237, 157] width 150 height 59
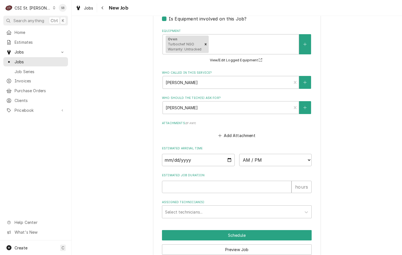
scroll to position [510, 0]
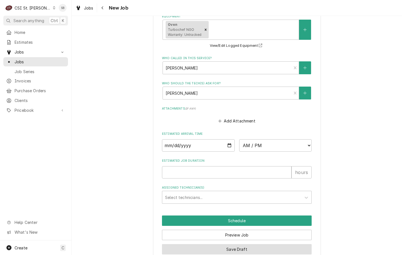
type textarea "Spoke to Ron and confirmed for second call of the day on 8/21 - LS 8/21 SB ok t…"
click at [248, 244] on button "Save Draft" at bounding box center [237, 249] width 150 height 10
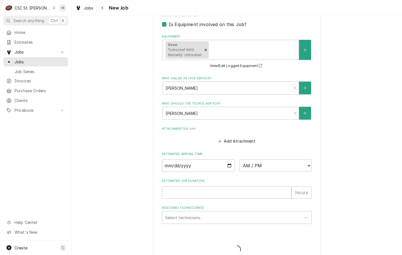
type textarea "x"
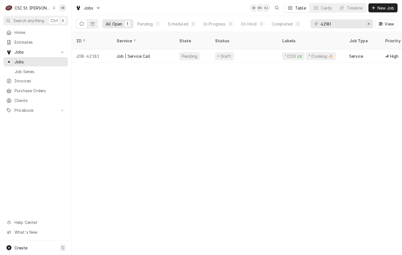
click at [267, 205] on div "ID Service State Status Labels Job Type Priority Techs Date Received Client Loc…" at bounding box center [237, 143] width 330 height 223
drag, startPoint x: 23, startPoint y: 7, endPoint x: 26, endPoint y: 14, distance: 7.7
click at [23, 7] on div "CSI St. [PERSON_NAME]" at bounding box center [33, 8] width 36 height 6
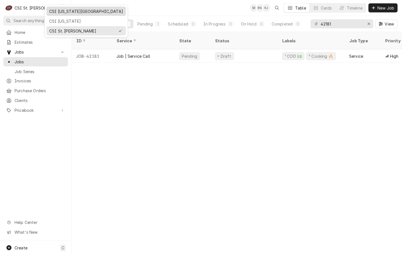
click at [74, 13] on div "CSI [US_STATE][GEOGRAPHIC_DATA]" at bounding box center [86, 11] width 74 height 6
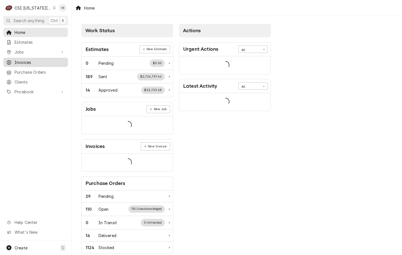
click at [29, 61] on span "Invoices" at bounding box center [40, 62] width 51 height 6
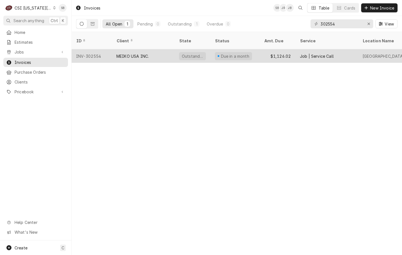
click at [148, 53] on div "MEIKO USA INC." at bounding box center [132, 56] width 32 height 6
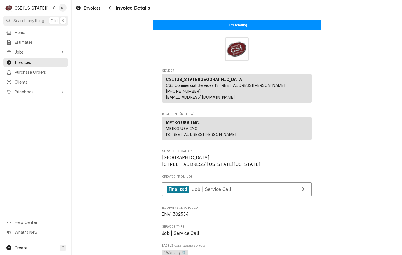
click at [34, 12] on div "C CSI Kansas City" at bounding box center [30, 7] width 54 height 11
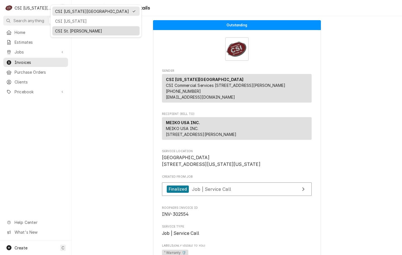
click at [67, 28] on div "CSI St. [PERSON_NAME]" at bounding box center [96, 31] width 82 height 6
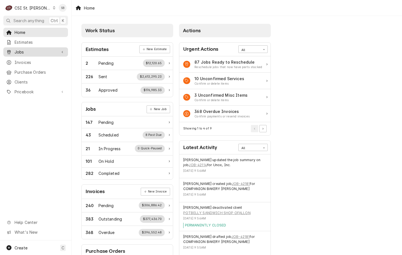
click at [26, 51] on span "Jobs" at bounding box center [36, 52] width 42 height 6
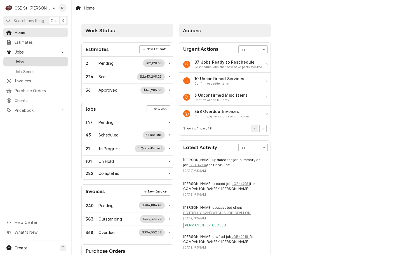
click at [39, 59] on span "Jobs" at bounding box center [40, 62] width 51 height 6
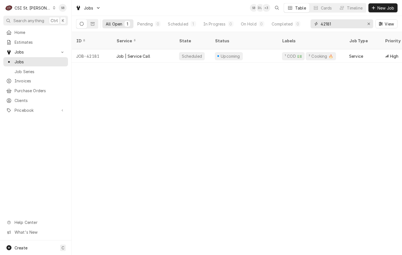
click at [323, 24] on input "42181" at bounding box center [342, 23] width 42 height 9
click at [213, 248] on div "ID Service State Status Labels Job Type Priority Techs Date Received Client Loc…" at bounding box center [237, 143] width 330 height 223
click at [323, 24] on input "42181" at bounding box center [342, 23] width 42 height 9
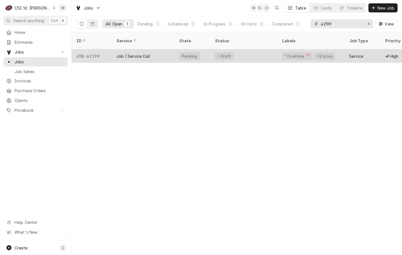
type input "42199"
click at [117, 53] on div "Job | Service Call" at bounding box center [133, 56] width 34 height 6
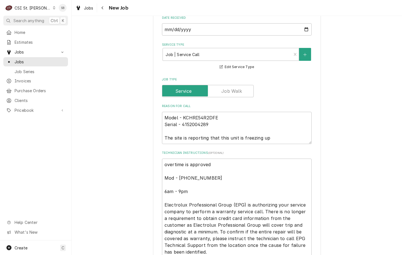
scroll to position [294, 0]
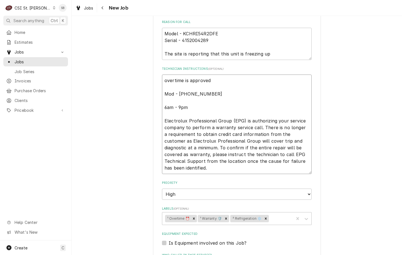
click at [162, 80] on textarea "overtime is approved Mod - 636 239-6565 6am - 9pm Electrolux Professional Group…" at bounding box center [237, 123] width 150 height 99
type textarea "x"
type textarea "overtime is approved Mod - 636 239-6565 6am - 9pm Electrolux Professional Group…"
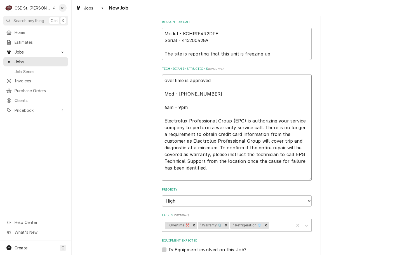
type textarea "x"
type textarea "overtime is approved Mod - 636 239-6565 6am - 9pm Electrolux Professional Group…"
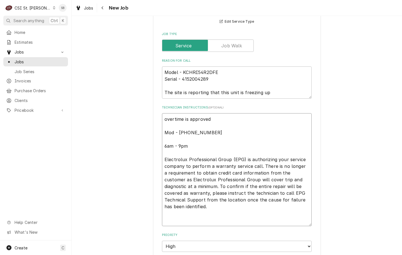
scroll to position [255, 0]
type textarea "x"
type textarea "8 overtime is approved Mod - 636 239-6565 6am - 9pm Electrolux Professional Gro…"
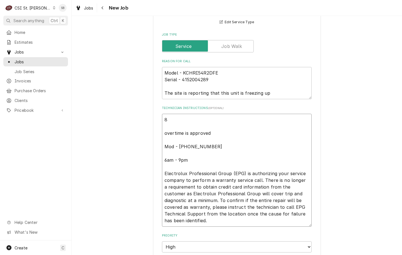
type textarea "x"
type textarea "8/ overtime is approved Mod - 636 239-6565 6am - 9pm Electrolux Professional Gr…"
type textarea "x"
type textarea "8/2 overtime is approved Mod - 636 239-6565 6am - 9pm Electrolux Professional G…"
type textarea "x"
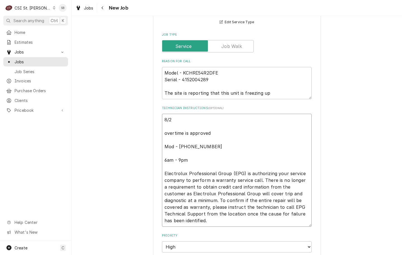
type textarea "8/21 overtime is approved Mod - 636 239-6565 6am - 9pm Electrolux Professional …"
type textarea "x"
type textarea "8/21 overtime is approved Mod - 636 239-6565 6am - 9pm Electrolux Professional …"
type textarea "x"
type textarea "8/21 B overtime is approved Mod - 636 239-6565 6am - 9pm Electrolux Professiona…"
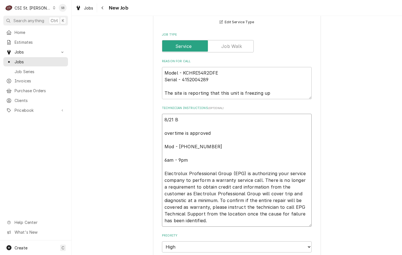
type textarea "x"
type textarea "8/21 overtime is approved Mod - 636 239-6565 6am - 9pm Electrolux Professional …"
type textarea "x"
type textarea "8/21 D overtime is approved Mod - 636 239-6565 6am - 9pm Electrolux Professiona…"
type textarea "x"
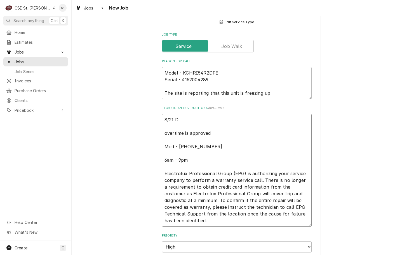
type textarea "8/21 DB overtime is approved Mod - 636 239-6565 6am - 9pm Electrolux Profession…"
type textarea "x"
type textarea "8/21 D overtime is approved Mod - 636 239-6565 6am - 9pm Electrolux Professiona…"
type textarea "x"
type textarea "8/21 overtime is approved Mod - 636 239-6565 6am - 9pm Electrolux Professional …"
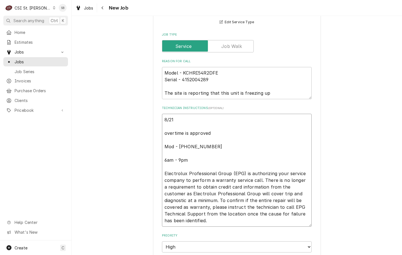
type textarea "x"
type textarea "8/21 S overtime is approved Mod - 636 239-6565 6am - 9pm Electrolux Professiona…"
type textarea "x"
type textarea "8/21 S overtime is approved Mod - 636 239-6565 6am - 9pm Electrolux Professiona…"
type textarea "x"
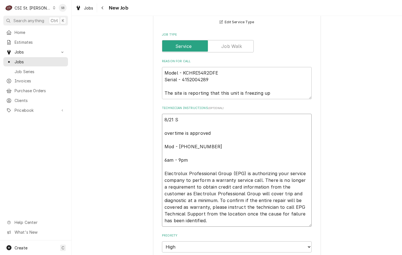
type textarea "8/21 S overtime is approved Mod - 636 239-6565 6am - 9pm Electrolux Professiona…"
type textarea "x"
type textarea "8/21 SB overtime is approved Mod - 636 239-6565 6am - 9pm Electrolux Profession…"
type textarea "x"
type textarea "8/21 SB overtime is approved Mod - 636 239-6565 6am - 9pm Electrolux Profession…"
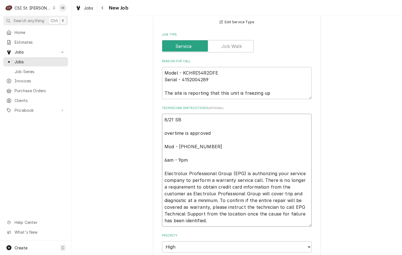
click at [263, 149] on textarea "8/21 SB overtime is approved Mod - 636 239-6565 6am - 9pm Electrolux Profession…" at bounding box center [237, 170] width 150 height 113
type textarea "x"
type textarea "8/21 SB overtime is approved Mod - 636 239-6565 6am - 9pm Electrolux Profession…"
type textarea "x"
type textarea "8/21 SB overtime is approved Mod - 636 239-6565 x 6am - 9pm Electrolux Professi…"
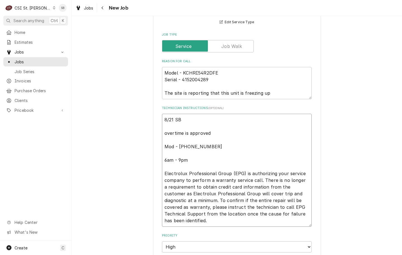
type textarea "x"
type textarea "8/21 SB overtime is approved Mod - 636 239-6565 x5 6am - 9pm Electrolux Profess…"
click at [237, 116] on textarea "8/21 SB overtime is approved Mod - 636 239-6565 x5 6am - 9pm Electrolux Profess…" at bounding box center [237, 170] width 150 height 113
type textarea "x"
type textarea "8/21 SB - overtime is approved Mod - 636 239-6565 x5 6am - 9pm Electrolux Profe…"
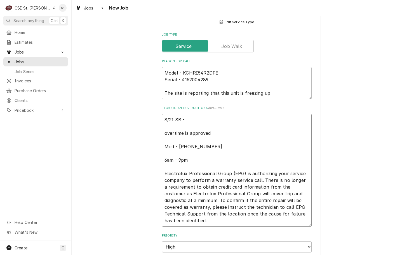
type textarea "x"
type textarea "8/21 SB - overtime is approved Mod - 636 239-6565 x5 6am - 9pm Electrolux Profe…"
click at [224, 121] on textarea "8/21 SB - overtime is approved Mod - 636 239-6565 x5 6am - 9pm Electrolux Profe…" at bounding box center [237, 170] width 150 height 113
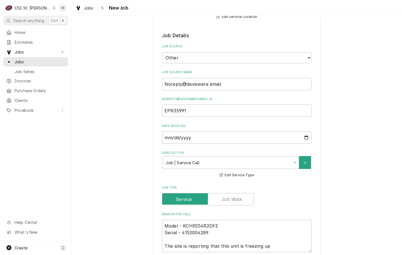
scroll to position [168, 0]
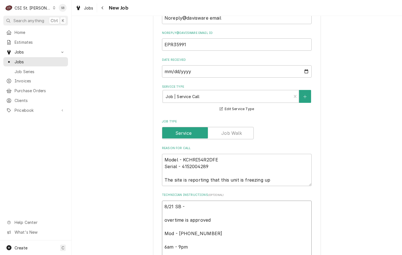
type textarea "x"
type textarea "8/21 SB - p overtime is approved Mod - 636 239-6565 x5 6am - 9pm Electrolux Pro…"
type textarea "x"
type textarea "8/21 SB - pe overtime is approved Mod - 636 239-6565 x5 6am - 9pm Electrolux Pr…"
type textarea "x"
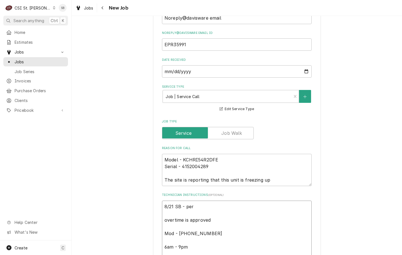
type textarea "8/21 SB - per overtime is approved Mod - 636 239-6565 x5 6am - 9pm Electrolux P…"
type textarea "x"
type textarea "8/21 SB - per overtime is approved Mod - 636 239-6565 x5 6am - 9pm Electrolux P…"
type textarea "x"
type textarea "8/21 SB - pe overtime is approved Mod - 636 239-6565 x5 6am - 9pm Electrolux Pr…"
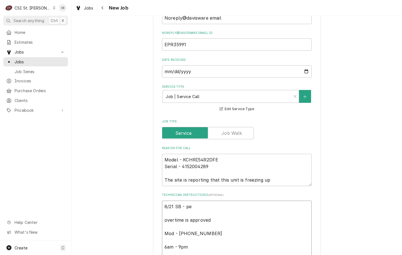
type textarea "x"
type textarea "8/21 SB - p overtime is approved Mod - 636 239-6565 x5 6am - 9pm Electrolux Pro…"
type textarea "x"
type textarea "8/21 SB - overtime is approved Mod - 636 239-6565 x5 6am - 9pm Electrolux Profe…"
type textarea "x"
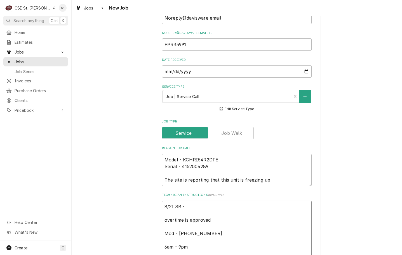
type textarea "8/21 SB - p overtime is approved Mod - 636 239-6565 x5 6am - 9pm Electrolux Pro…"
type textarea "x"
type textarea "8/21 SB - pe overtime is approved Mod - 636 239-6565 x5 6am - 9pm Electrolux Pr…"
type textarea "x"
type textarea "8/21 SB - per overtime is approved Mod - 636 239-6565 x5 6am - 9pm Electrolux P…"
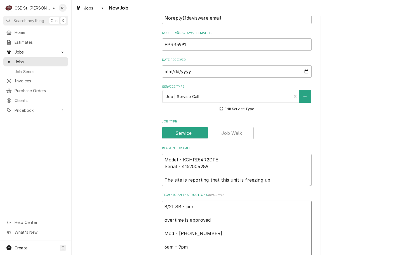
type textarea "x"
type textarea "8/21 SB - per overtime is approved Mod - 636 239-6565 x5 6am - 9pm Electrolux P…"
type textarea "x"
type textarea "8/21 SB - per N overtime is approved Mod - 636 239-6565 x5 6am - 9pm Electrolux…"
type textarea "x"
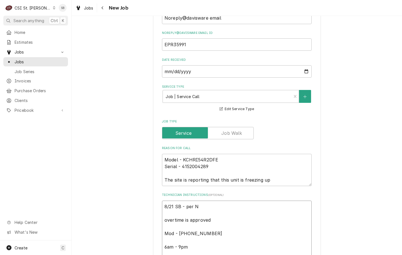
type textarea "8/21 SB - per Ni overtime is approved Mod - 636 239-6565 x5 6am - 9pm Electrolu…"
type textarea "x"
type textarea "8/21 SB - per Nii overtime is approved Mod - 636 239-6565 x5 6am - 9pm Electrol…"
type textarea "x"
type textarea "8/21 SB - per Ni overtime is approved Mod - 636 239-6565 x5 6am - 9pm Electrolu…"
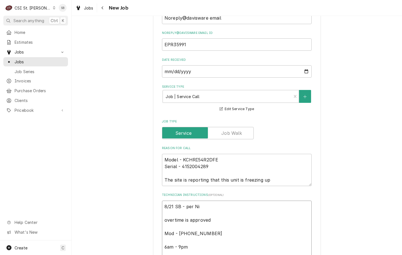
type textarea "x"
type textarea "8/21 SB - per Nico overtime is approved Mod - 636 239-6565 x5 6am - 9pm Electro…"
type textarea "x"
type textarea "8/21 SB - per Nicol overtime is approved Mod - 636 239-6565 x5 6am - 9pm Electr…"
type textarea "x"
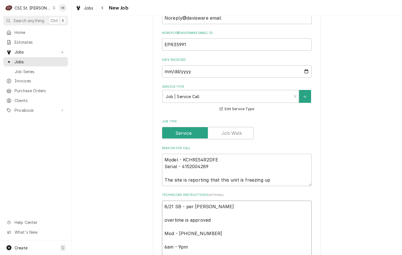
type textarea "8/21 SB - per Nicole overtime is approved Mod - 636 239-6565 x5 6am - 9pm Elect…"
type textarea "x"
type textarea "8/21 SB - per Nicole overtime is approved Mod - 636 239-6565 x5 6am - 9pm Elect…"
type textarea "x"
type textarea "8/21 SB - per Nicole overtime is approved Mod - 636 239-6565 x5 6am - 9pm Elect…"
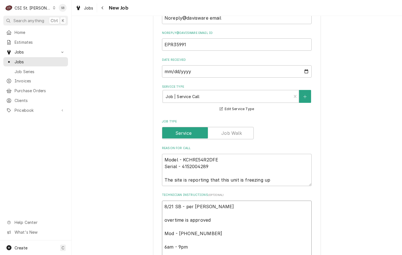
click at [225, 209] on textarea "8/21 SB - per Nicole overtime is approved Mod - 636 239-6565 x5 6am - 9pm Elect…" at bounding box center [237, 256] width 150 height 113
type textarea "x"
type textarea "8/21 SB - per Nicole o overtime is approved Mod - 636 239-6565 x5 6am - 9pm Ele…"
type textarea "x"
type textarea "8/21 SB - per Nicole ok overtime is approved Mod - 636 239-6565 x5 6am - 9pm El…"
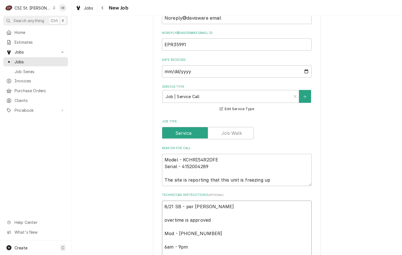
type textarea "x"
type textarea "8/21 SB - per Nicole ok overtime is approved Mod - 636 239-6565 x5 6am - 9pm El…"
type textarea "x"
type textarea "8/21 SB - per Nicole ok t overtime is approved Mod - 636 239-6565 x5 6am - 9pm …"
type textarea "x"
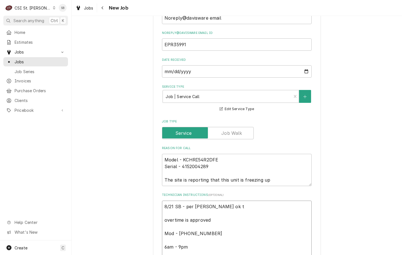
type textarea "8/21 SB - per Nicole ok to overtime is approved Mod - 636 239-6565 x5 6am - 9pm…"
type textarea "x"
type textarea "8/21 SB - per Nicole ok to overtime is approved Mod - 636 239-6565 x5 6am - 9pm…"
type textarea "x"
type textarea "8/21 SB - per Nicole ok to s overtime is approved Mod - 636 239-6565 x5 6am - 9…"
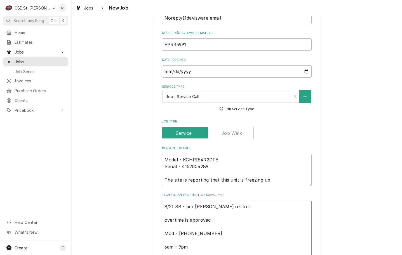
type textarea "x"
type textarea "8/21 SB - per Nicole ok to se overtime is approved Mod - 636 239-6565 x5 6am - …"
type textarea "x"
type textarea "8/21 SB - per Nicole ok to send overtime is approved Mod - 636 239-6565 x5 6am …"
type textarea "x"
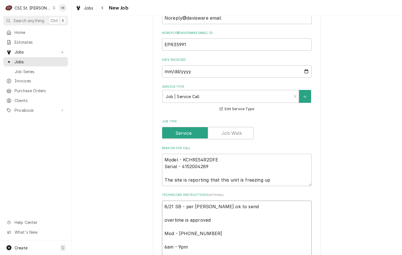
type textarea "8/21 SB - per Nicole ok to send overtime is approved Mod - 636 239-6565 x5 6am …"
type textarea "x"
type textarea "8/21 SB - per Nicole ok to send t overtime is approved Mod - 636 239-6565 x5 6a…"
type textarea "x"
type textarea "8/21 SB - per Nicole ok to send te overtime is approved Mod - 636 239-6565 x5 6…"
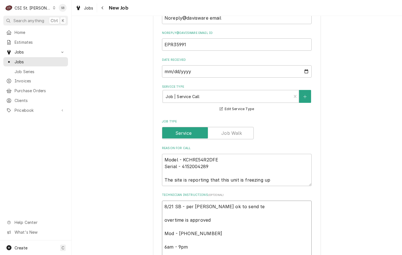
type textarea "x"
type textarea "8/21 SB - per Nicole ok to send tec overtime is approved Mod - 636 239-6565 x5 …"
type textarea "x"
type textarea "8/21 SB - per Nicole ok to send tech overtime is approved Mod - 636 239-6565 x5…"
type textarea "x"
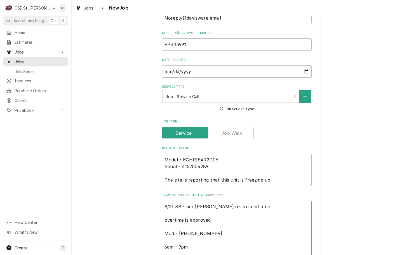
type textarea "8/21 SB - per Nicole ok to send tech, overtime is approved Mod - 636 239-6565 x…"
type textarea "x"
type textarea "8/21 SB - per Nicole ok to send tech, overtime is approved Mod - 636 239-6565 x…"
type textarea "x"
type textarea "8/21 SB - per Nicole ok to send tech, a overtime is approved Mod - 636 239-6565…"
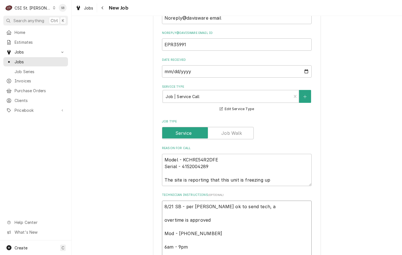
type textarea "x"
type textarea "8/21 SB - per Nicole ok to send tech, ad overtime is approved Mod - 636 239-656…"
type textarea "x"
type textarea "8/21 SB - per Nicole ok to send tech, adv overtime is approved Mod - 636 239-65…"
type textarea "x"
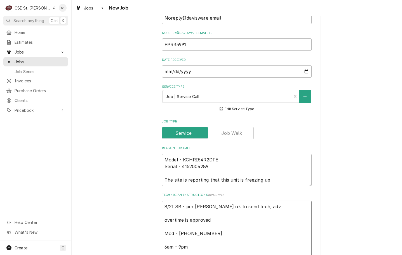
type textarea "8/21 SB - per Nicole ok to send tech, advi overtime is approved Mod - 636 239-6…"
type textarea "x"
type textarea "8/21 SB - per Nicole ok to send tech, advis overtime is approved Mod - 636 239-…"
type textarea "x"
type textarea "8/21 SB - per Nicole ok to send tech, advised overtime is approved Mod - 636 23…"
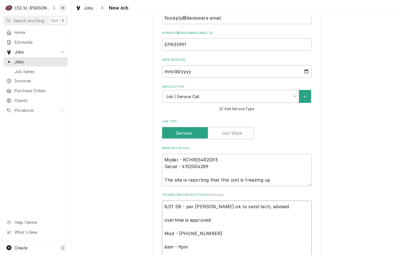
type textarea "x"
type textarea "8/21 SB - per Nicole ok to send tech, advised A overtime is approved Mod - 636 …"
type textarea "x"
type textarea "8/21 SB - per Nicole ok to send tech, advised AW overtime is approved Mod - 636…"
type textarea "x"
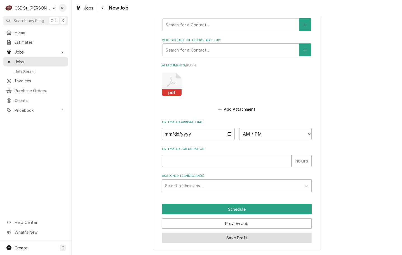
type textarea "8/21 SB - per Nicole ok to send tech, advised AW overtime is approved Mod - 636…"
click at [224, 236] on button "Save Draft" at bounding box center [237, 237] width 150 height 10
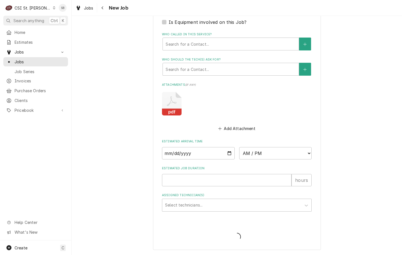
type textarea "x"
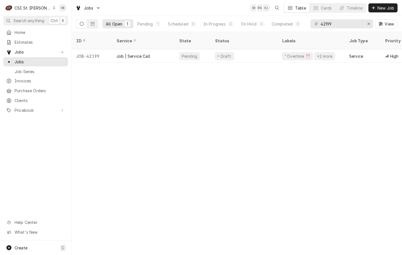
click at [182, 181] on div "ID Service State Status Labels Job Type Priority Techs Date Received Client Loc…" at bounding box center [237, 143] width 330 height 223
click at [31, 8] on div "CSI St. Louis" at bounding box center [33, 8] width 36 height 6
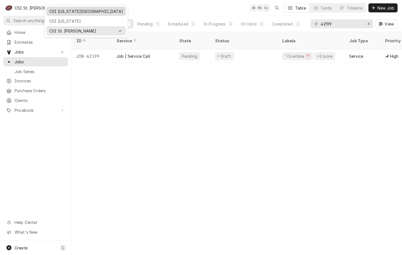
click at [56, 13] on div "CSI [US_STATE][GEOGRAPHIC_DATA]" at bounding box center [86, 11] width 74 height 6
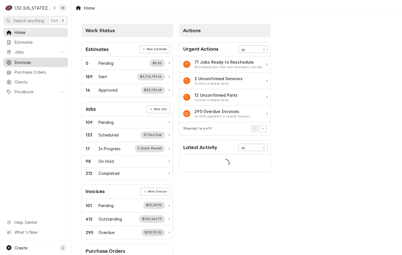
click at [34, 61] on span "Invoices" at bounding box center [40, 62] width 51 height 6
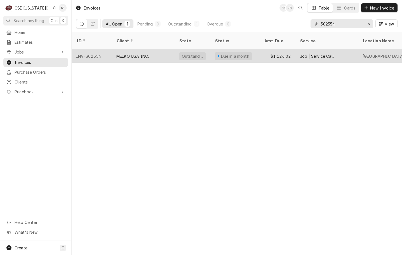
click at [139, 49] on div "MEIKO USA INC." at bounding box center [143, 55] width 63 height 13
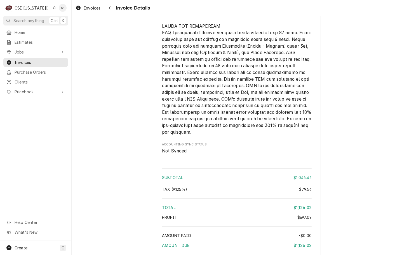
scroll to position [1144, 0]
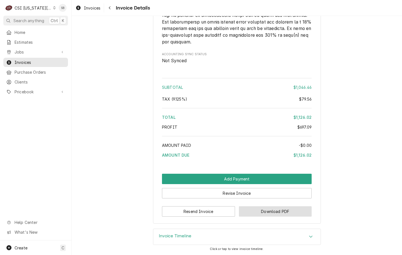
click at [282, 214] on button "Download PDF" at bounding box center [275, 211] width 73 height 10
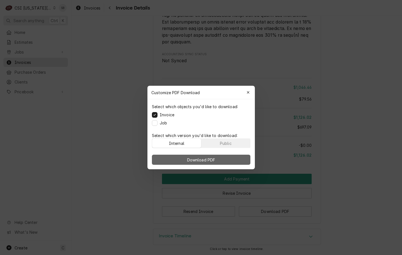
click at [223, 162] on button "Download PDF" at bounding box center [201, 159] width 98 height 10
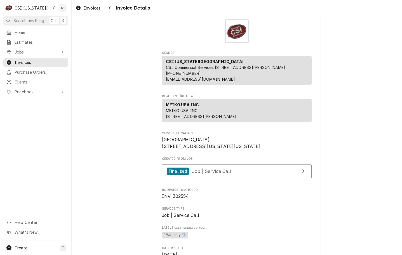
scroll to position [0, 0]
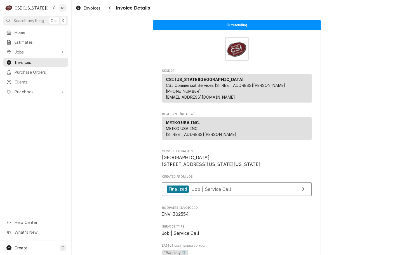
drag, startPoint x: 348, startPoint y: 89, endPoint x: 343, endPoint y: 93, distance: 6.7
click at [306, 167] on span "[GEOGRAPHIC_DATA] [STREET_ADDRESS][US_STATE][US_STATE]" at bounding box center [237, 160] width 150 height 13
click at [91, 4] on div "Invoices" at bounding box center [87, 7] width 27 height 7
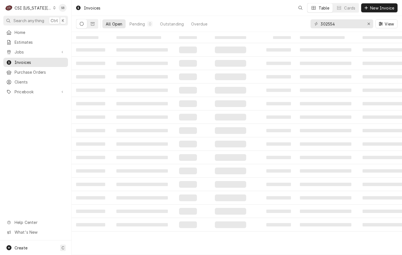
click at [33, 10] on div "CSI [US_STATE][GEOGRAPHIC_DATA]" at bounding box center [33, 8] width 37 height 6
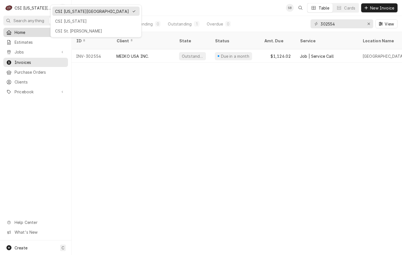
drag, startPoint x: 67, startPoint y: 29, endPoint x: 64, endPoint y: 34, distance: 5.8
click at [67, 29] on div "CSI St. Louis" at bounding box center [96, 31] width 82 height 6
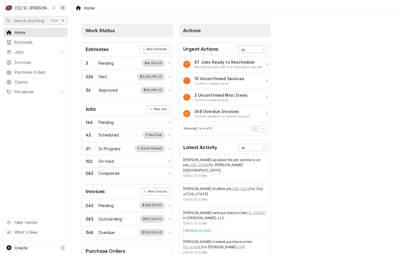
click at [344, 211] on div "Work Status Estimates New Estimate 3 Pending $14,592.49 226 Sent $2,613,295.23 …" at bounding box center [237, 173] width 330 height 315
click at [24, 59] on span "Invoices" at bounding box center [40, 62] width 51 height 6
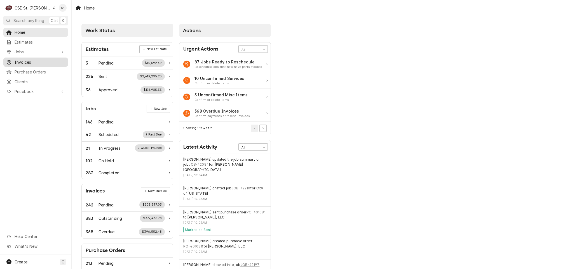
click at [29, 59] on span "Invoices" at bounding box center [40, 62] width 51 height 6
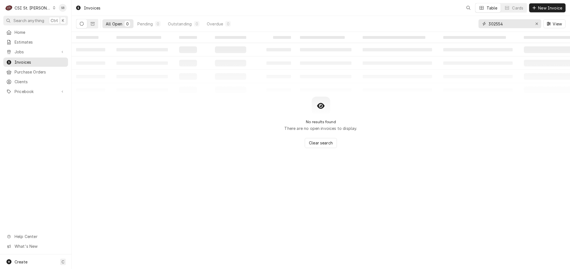
click at [494, 24] on input "302554" at bounding box center [509, 23] width 42 height 9
paste input "403267"
type input "403267"
click at [91, 24] on icon "Dynamic Content Wrapper" at bounding box center [93, 24] width 4 height 4
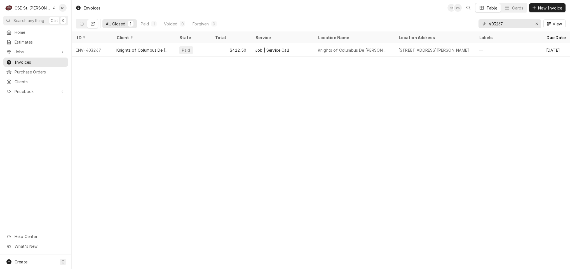
click at [37, 9] on div "CSI St. Louis" at bounding box center [33, 8] width 36 height 6
click at [63, 13] on div "CSI [US_STATE][GEOGRAPHIC_DATA]" at bounding box center [86, 11] width 74 height 6
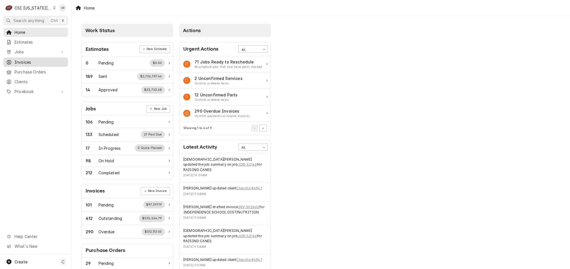
click at [33, 59] on span "Invoices" at bounding box center [40, 62] width 51 height 6
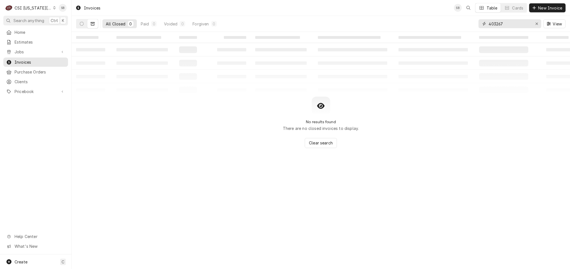
click at [498, 25] on input "403267" at bounding box center [509, 23] width 42 height 9
type input "302554"
click at [324, 143] on span "Clear search" at bounding box center [321, 143] width 26 height 6
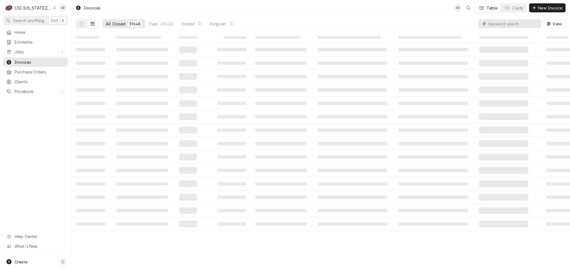
click at [510, 24] on input "Dynamic Content Wrapper" at bounding box center [513, 23] width 50 height 9
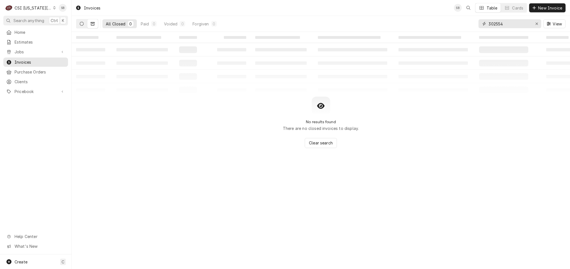
type input "302554"
click at [81, 24] on icon "Dynamic Content Wrapper" at bounding box center [82, 24] width 4 height 4
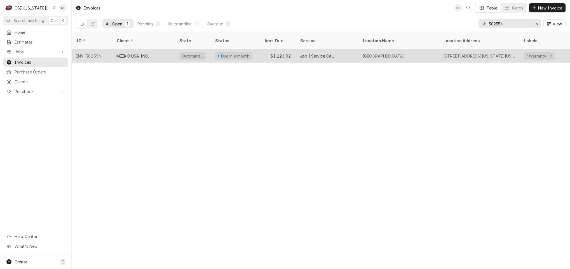
click at [134, 53] on div "MEIKO USA INC." at bounding box center [132, 56] width 32 height 6
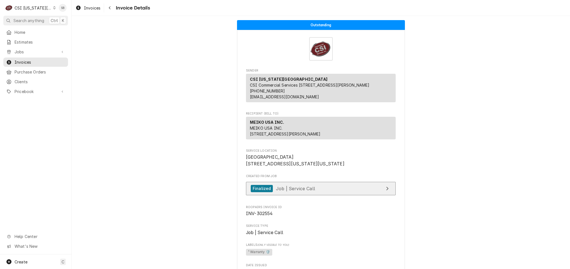
click at [296, 191] on span "Job | Service Call" at bounding box center [295, 189] width 39 height 6
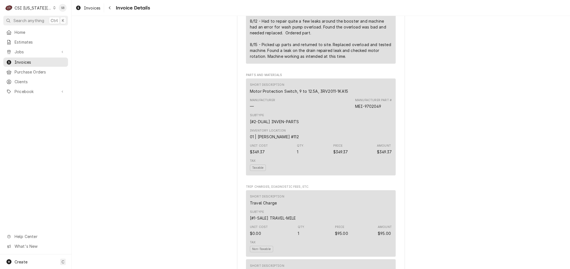
scroll to position [461, 0]
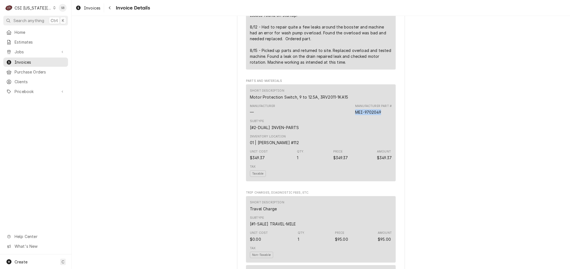
drag, startPoint x: 362, startPoint y: 131, endPoint x: 348, endPoint y: 132, distance: 13.2
click div "Manufacturer — Manufacturer Part # MEI-9702049"
copy div "MEI-9702049"
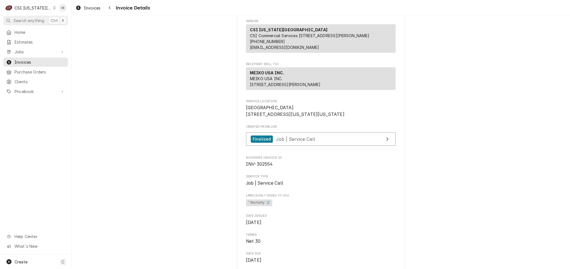
scroll to position [0, 0]
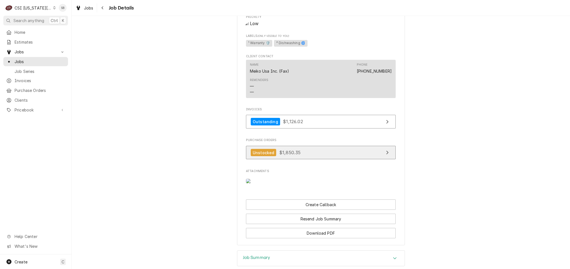
scroll to position [388, 0]
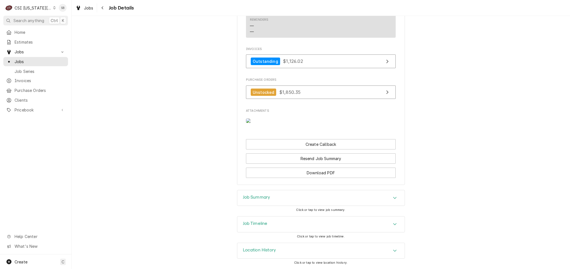
click at [266, 199] on h3 "Job Summary" at bounding box center [256, 197] width 27 height 5
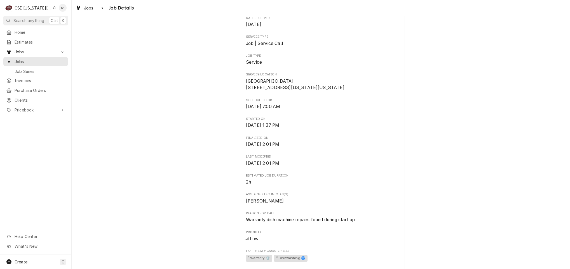
scroll to position [0, 0]
